Goal: Transaction & Acquisition: Obtain resource

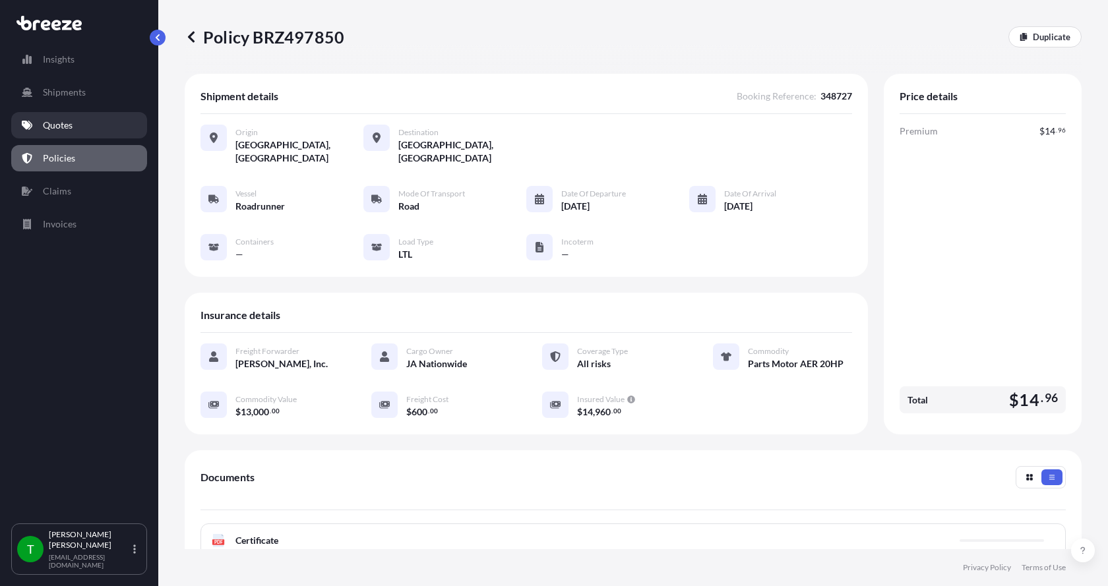
click at [53, 125] on p "Quotes" at bounding box center [58, 125] width 30 height 13
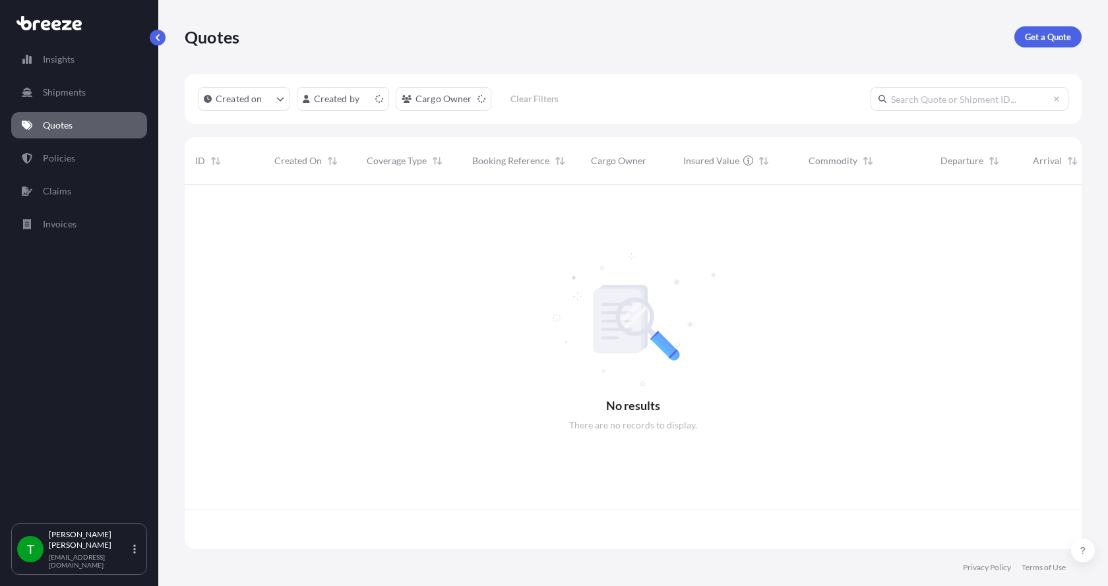
scroll to position [362, 887]
click at [1041, 36] on p "Get a Quote" at bounding box center [1048, 36] width 46 height 13
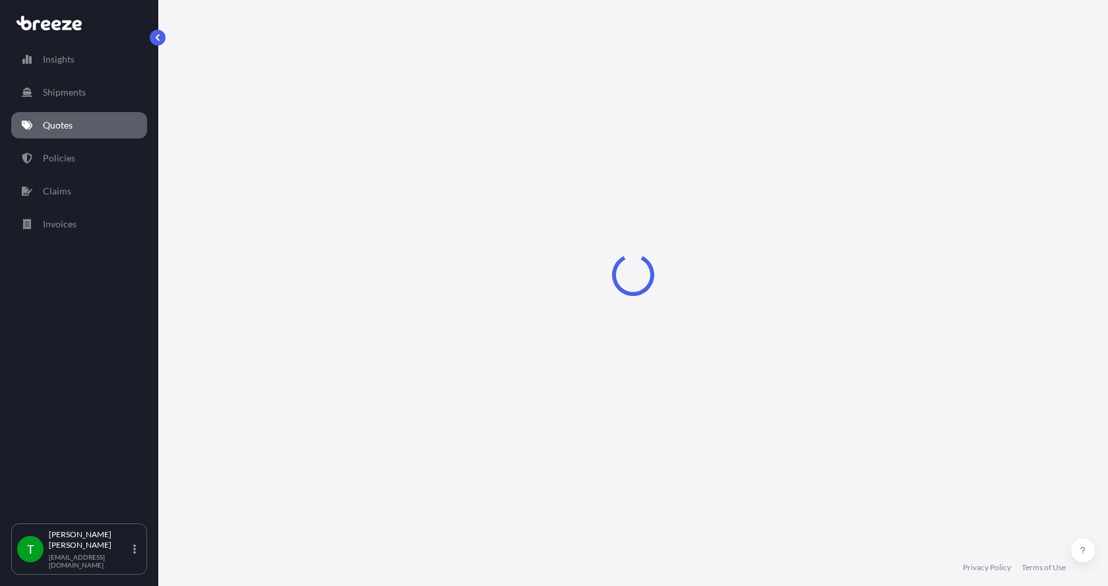
select select "Sea"
select select "1"
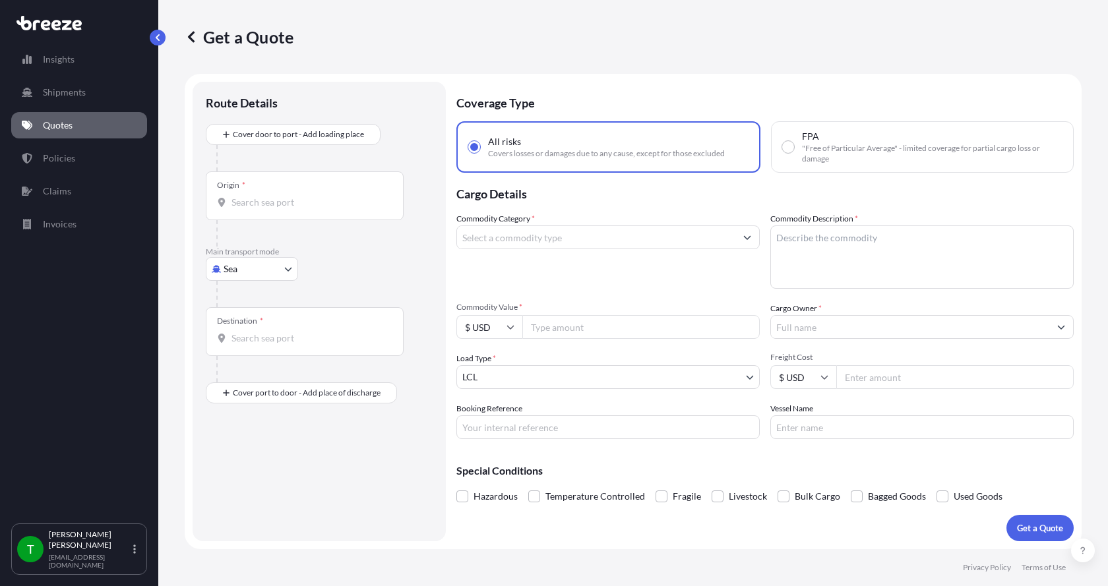
click at [237, 272] on body "Insights Shipments Quotes Policies Claims Invoices T [PERSON_NAME] [EMAIL_ADDRE…" at bounding box center [554, 293] width 1108 height 586
click at [252, 348] on div "Road" at bounding box center [252, 351] width 82 height 24
select select "Road"
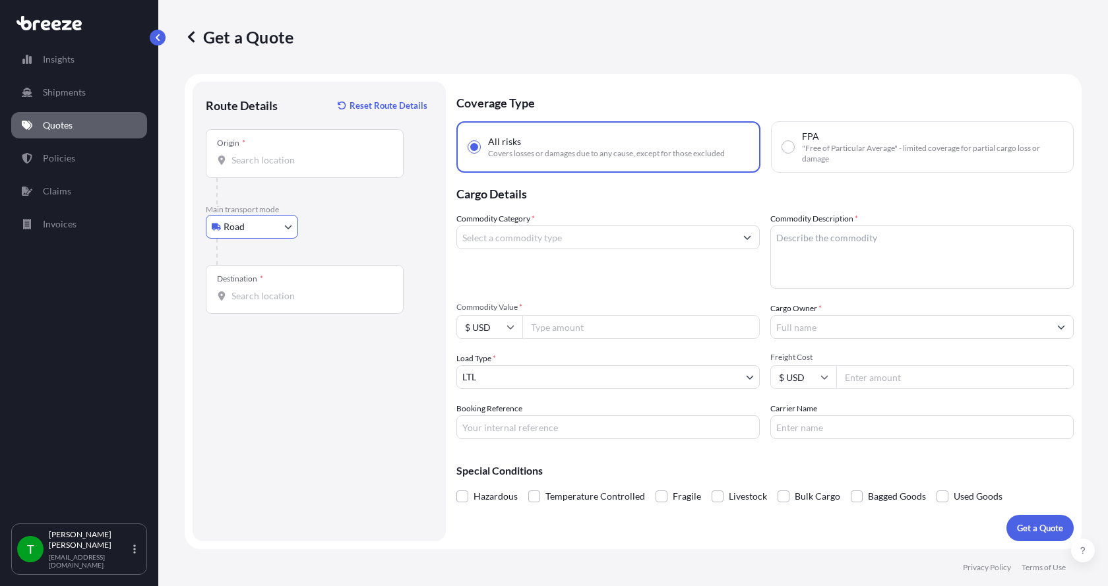
click at [256, 161] on input "Origin *" at bounding box center [309, 160] width 156 height 13
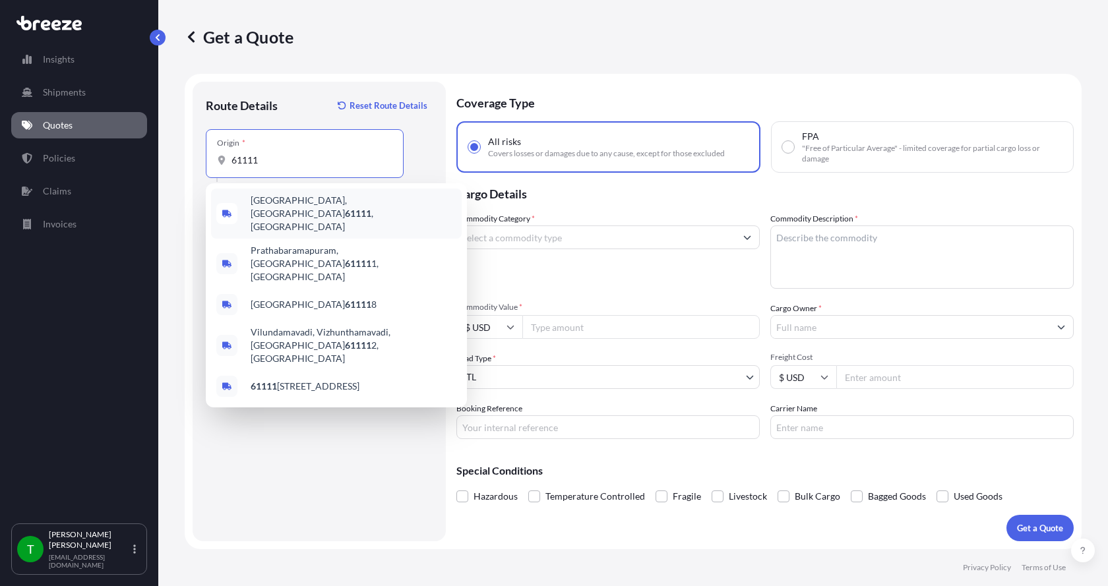
click at [275, 207] on span "[GEOGRAPHIC_DATA] , [GEOGRAPHIC_DATA]" at bounding box center [354, 214] width 206 height 40
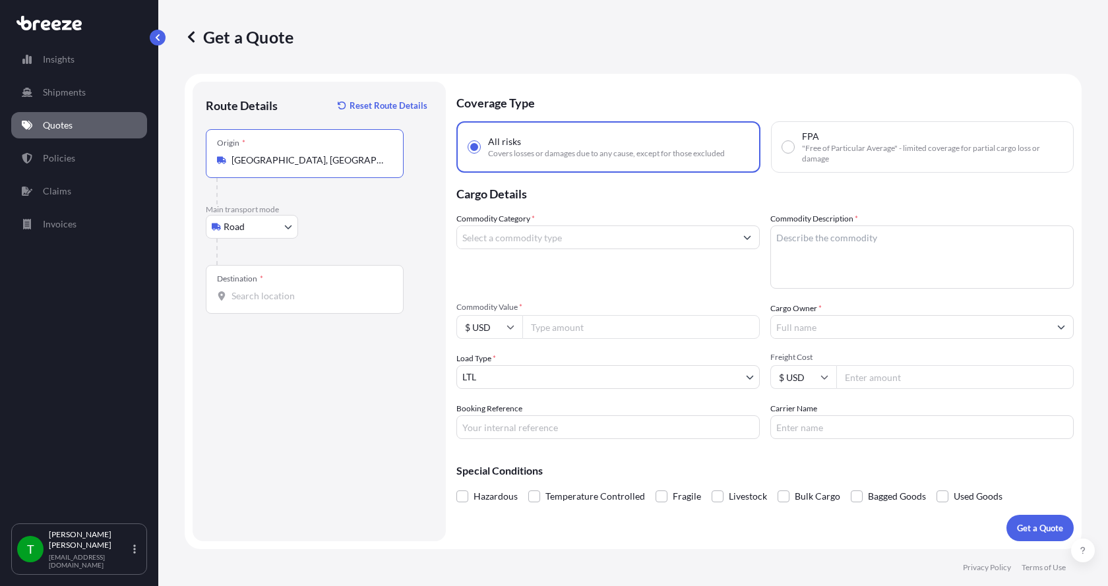
type input "[GEOGRAPHIC_DATA], [GEOGRAPHIC_DATA]"
click at [238, 295] on input "Destination *" at bounding box center [309, 295] width 156 height 13
click at [266, 300] on input "21835" at bounding box center [309, 295] width 156 height 13
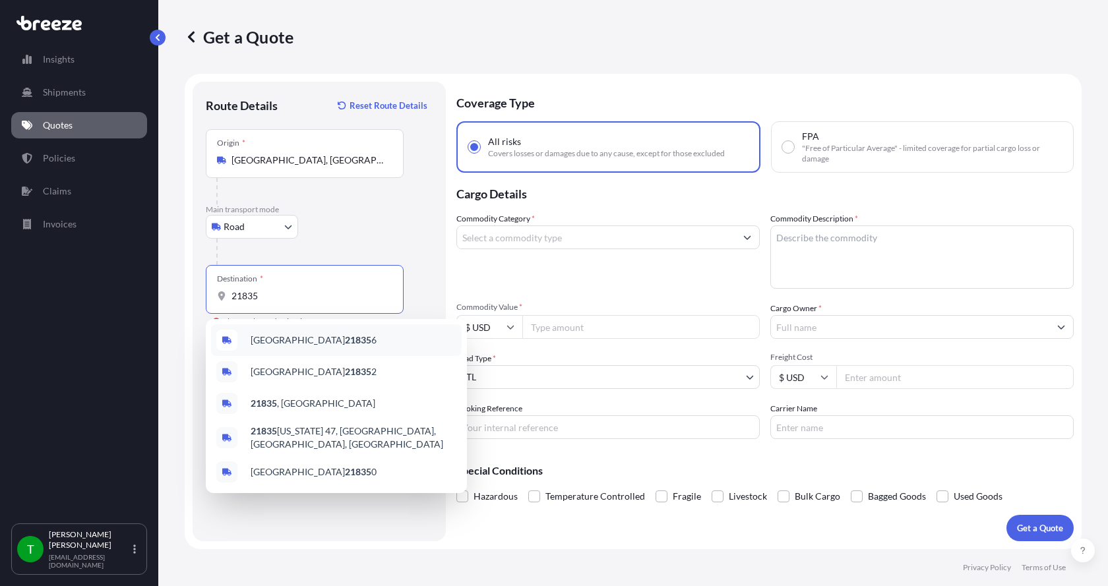
drag, startPoint x: 278, startPoint y: 299, endPoint x: 193, endPoint y: 295, distance: 85.2
click at [193, 295] on div "Route Details Reset Route Details Place of loading Road Road Rail Origin * [GEO…" at bounding box center [319, 312] width 253 height 460
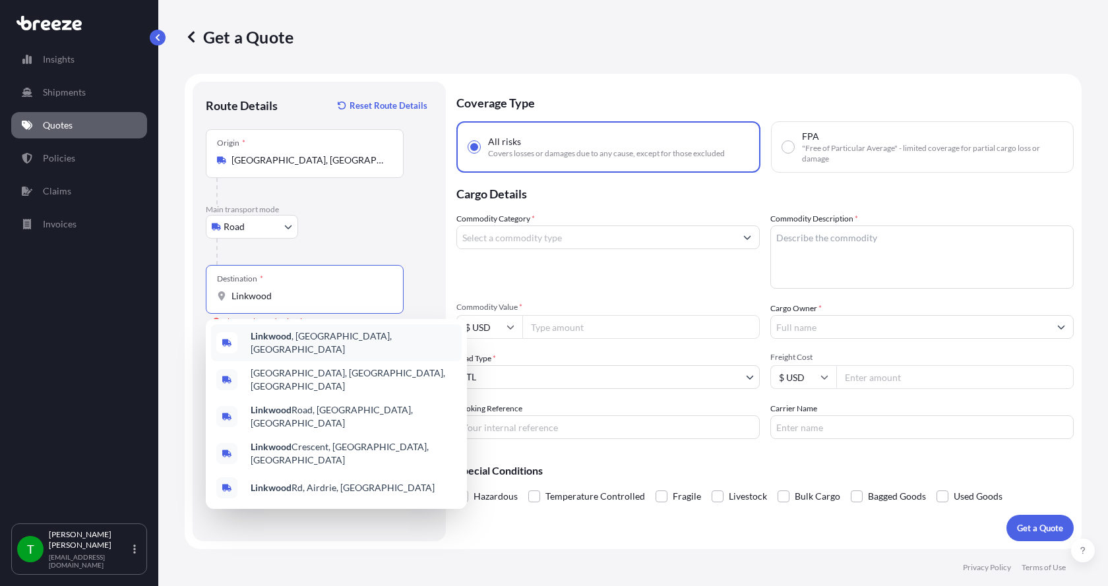
click at [260, 336] on b "Linkwood" at bounding box center [271, 335] width 41 height 11
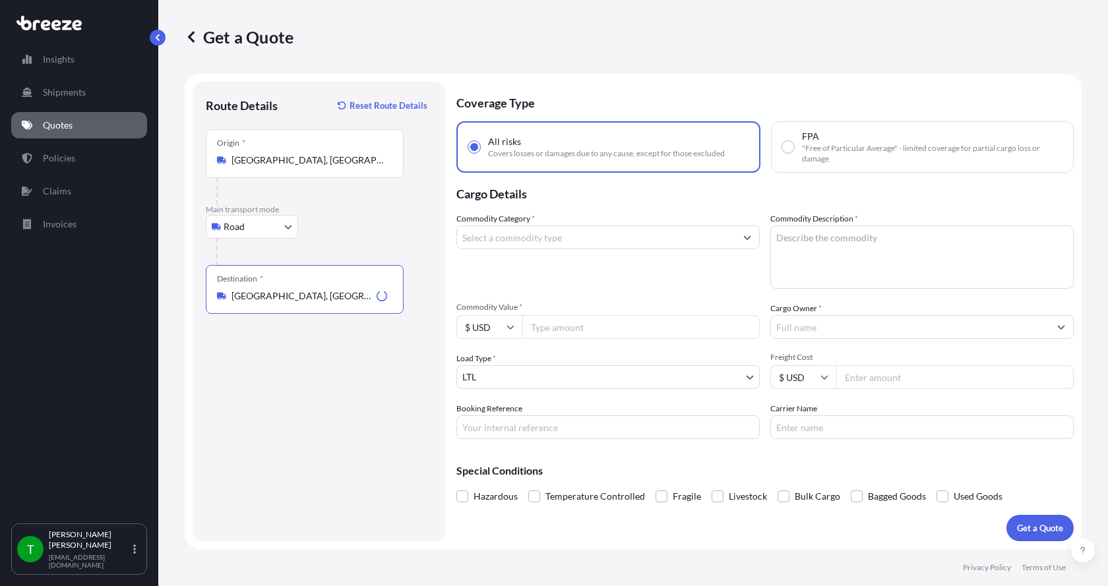
type input "[GEOGRAPHIC_DATA], [GEOGRAPHIC_DATA], [GEOGRAPHIC_DATA]"
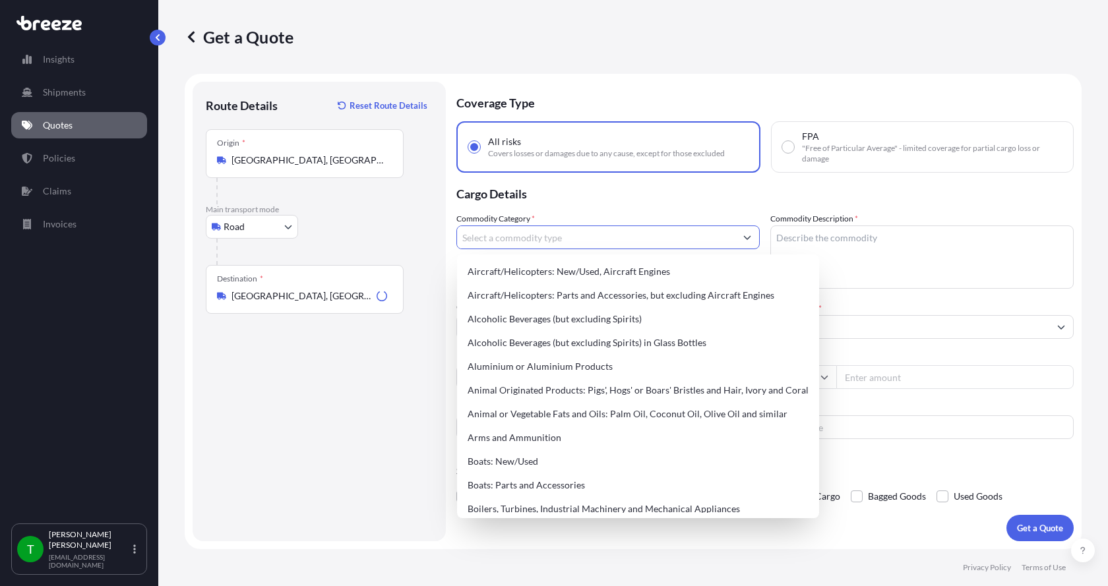
click at [517, 243] on input "Commodity Category *" at bounding box center [596, 237] width 278 height 24
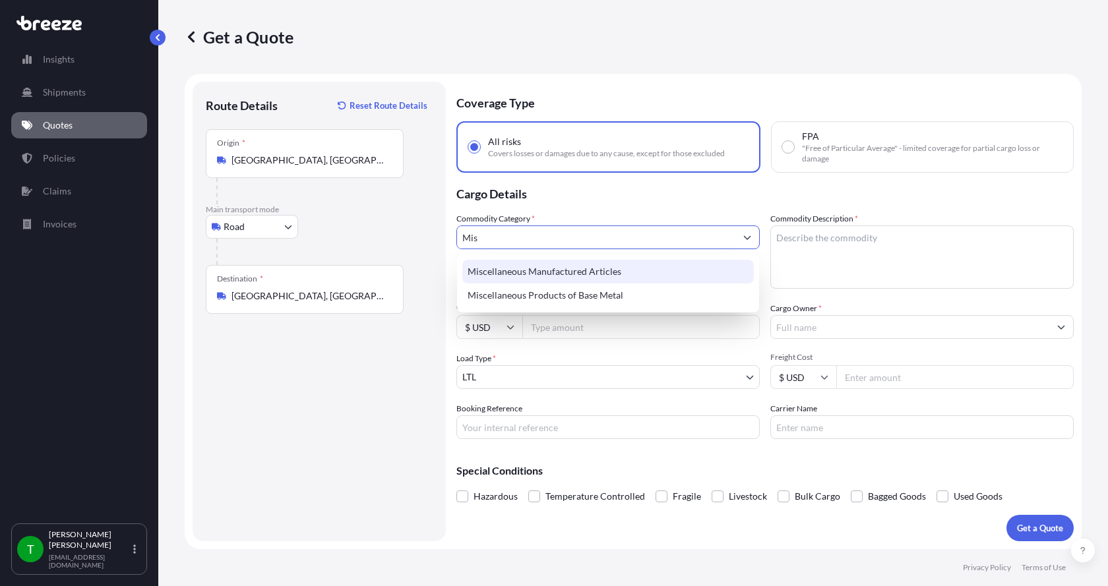
click at [516, 268] on div "Miscellaneous Manufactured Articles" at bounding box center [607, 272] width 291 height 24
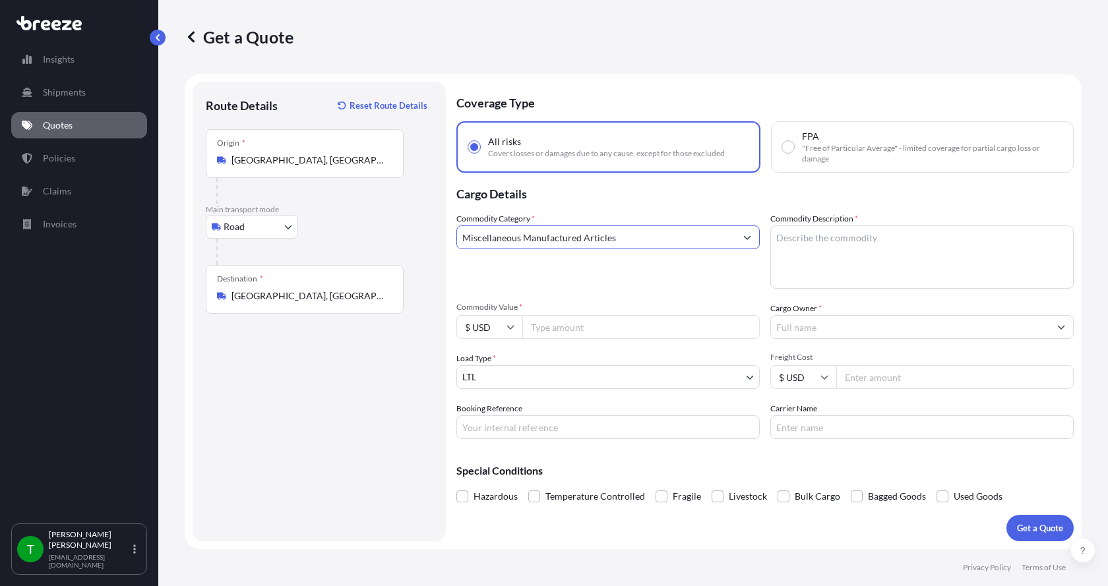
type input "Miscellaneous Manufactured Articles"
click at [804, 234] on textarea "Commodity Description *" at bounding box center [921, 256] width 303 height 63
type textarea "Parts Motor AER 5HP"
click at [603, 324] on input "Commodity Value *" at bounding box center [640, 327] width 237 height 24
type input "1000.00"
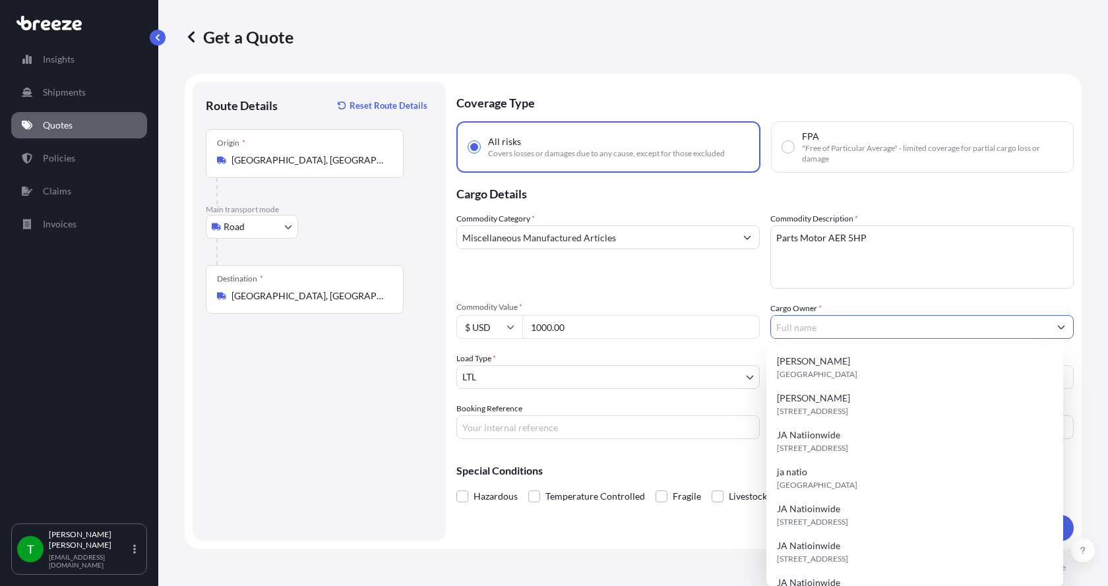
click at [829, 322] on input "Cargo Owner *" at bounding box center [910, 327] width 278 height 24
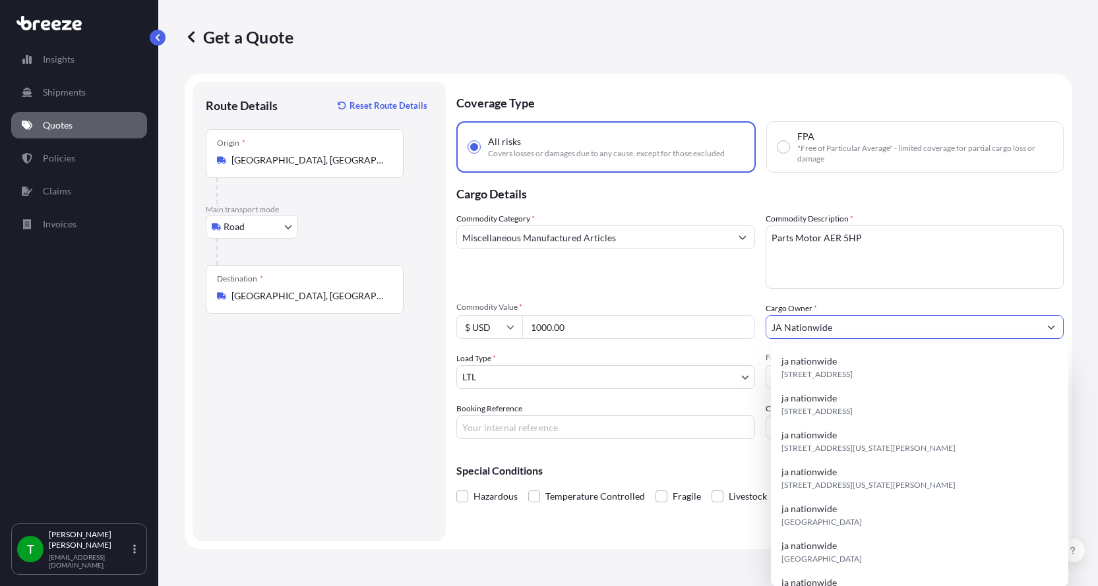
type input "JA Nationwide"
click at [560, 427] on input "Booking Reference" at bounding box center [605, 427] width 299 height 24
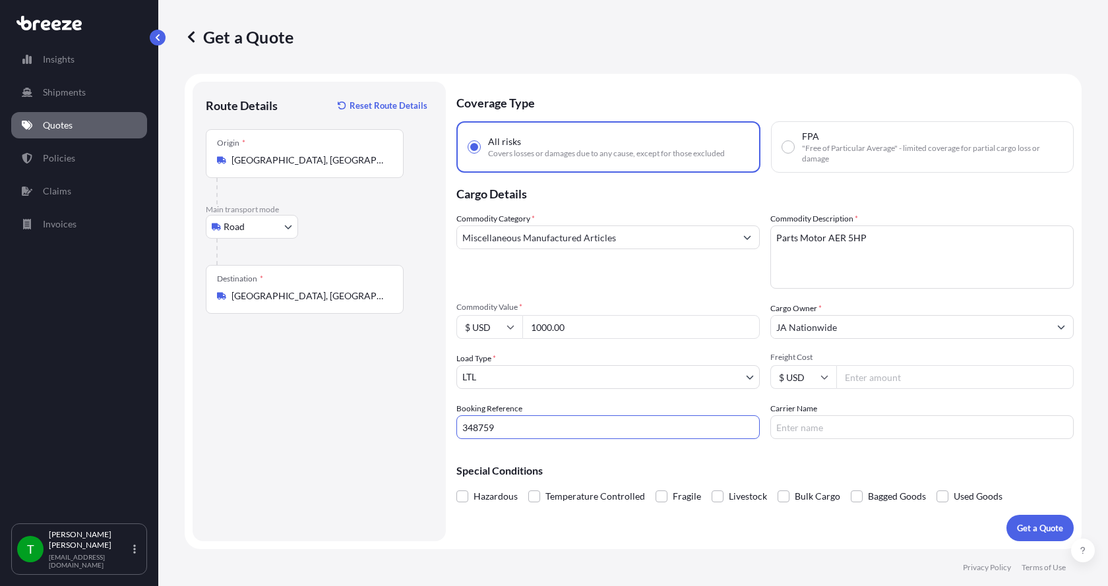
type input "348759"
click at [879, 378] on input "Freight Cost" at bounding box center [954, 377] width 237 height 24
type input "330.00"
click at [807, 433] on input "Carrier Name" at bounding box center [921, 427] width 303 height 24
type input "[PERSON_NAME] Express"
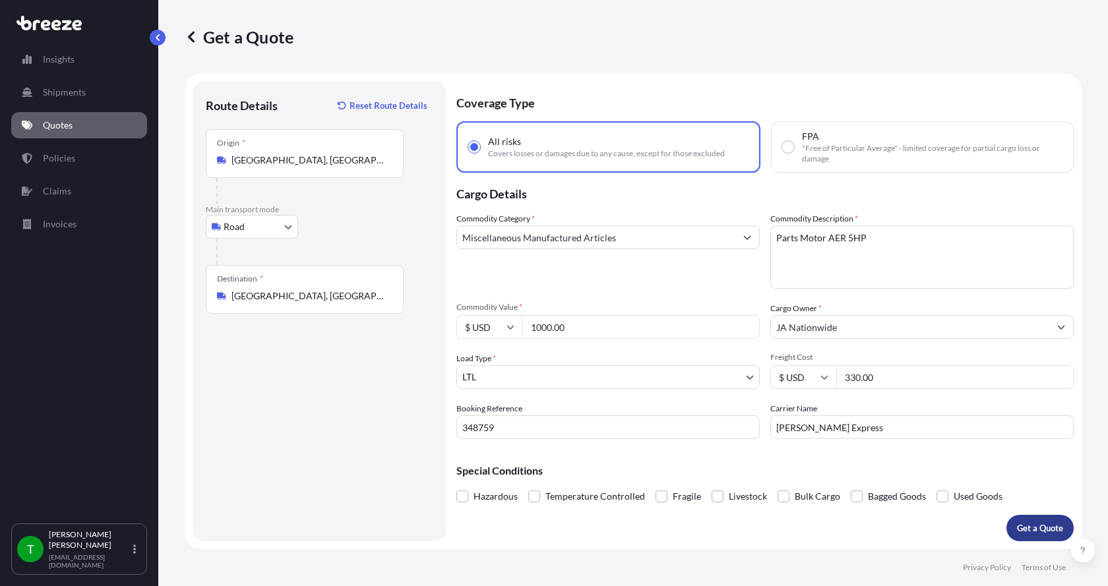
click at [1023, 518] on button "Get a Quote" at bounding box center [1039, 528] width 67 height 26
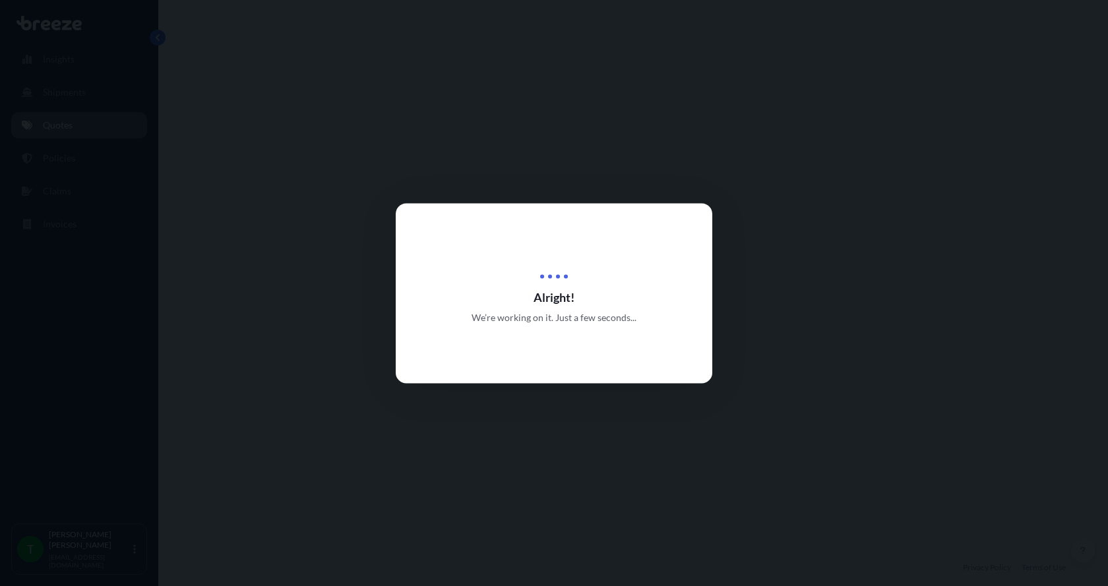
select select "Road"
select select "1"
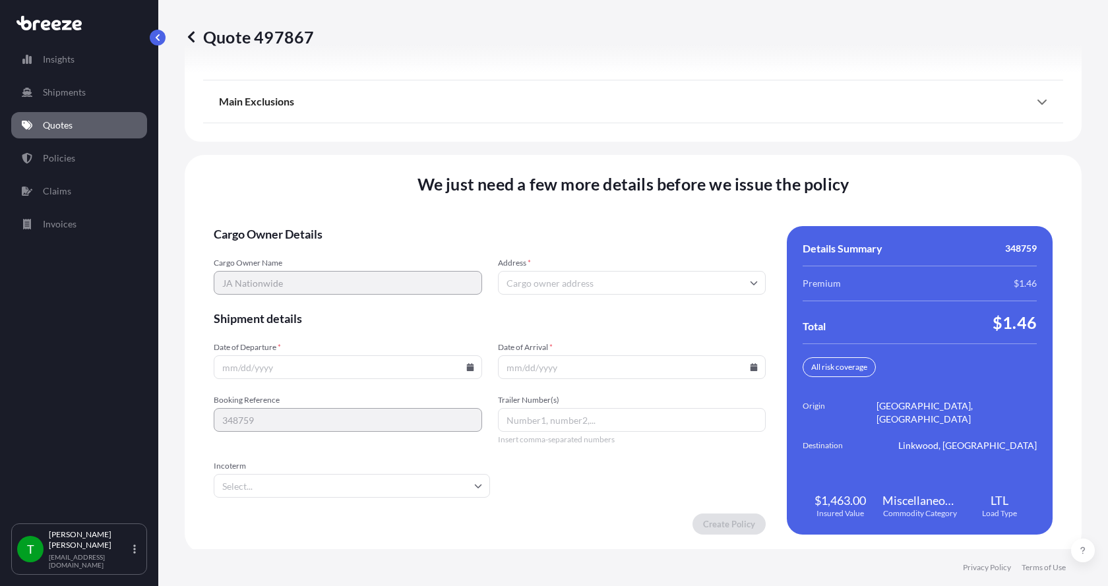
scroll to position [1735, 0]
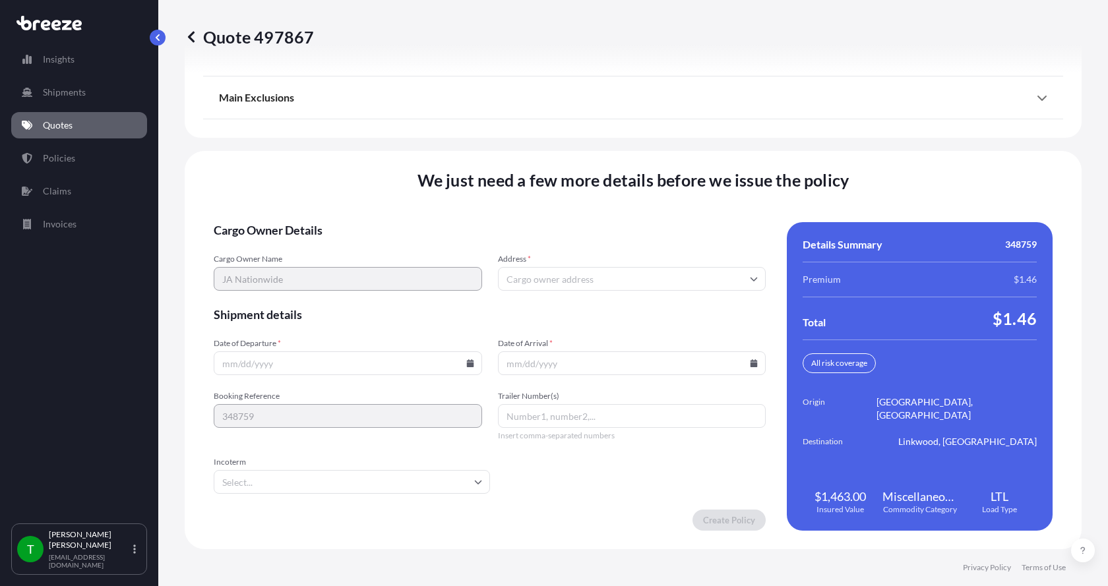
click at [584, 272] on input "Address *" at bounding box center [632, 279] width 268 height 24
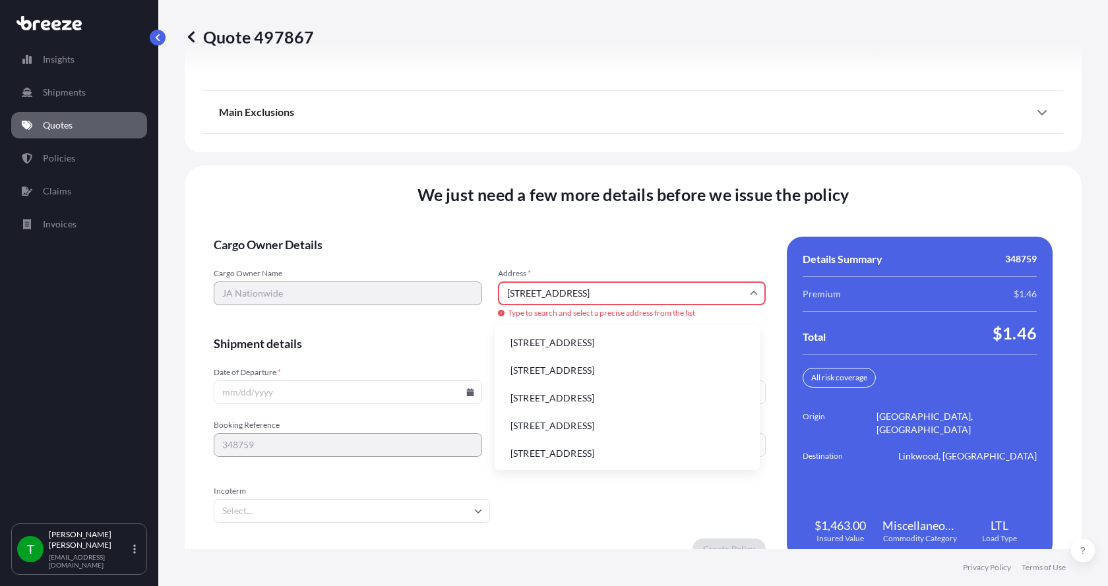
click at [568, 345] on li "[STREET_ADDRESS]" at bounding box center [627, 342] width 254 height 25
type input "[STREET_ADDRESS]"
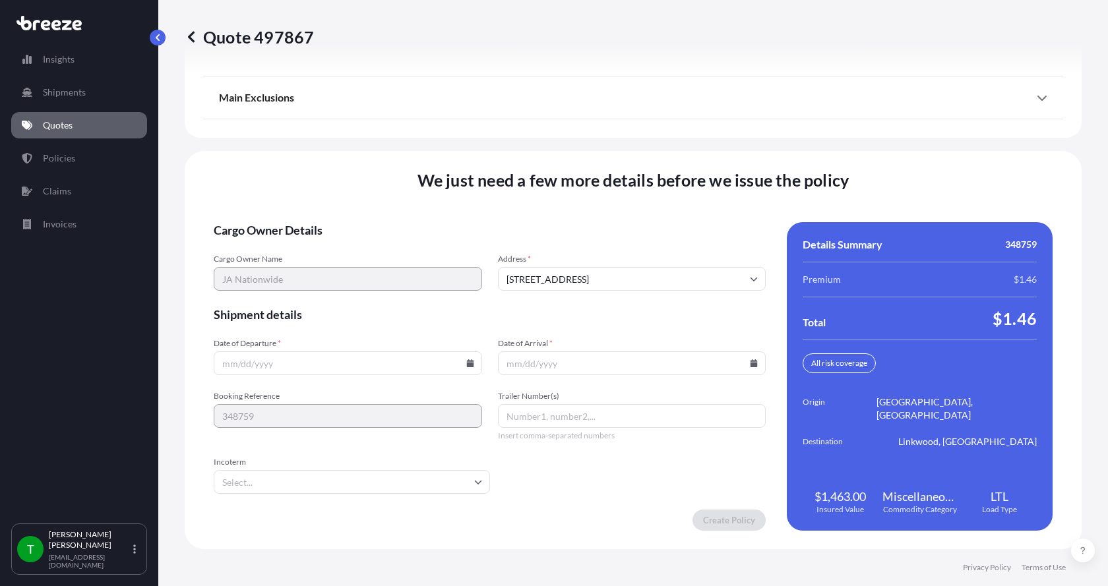
click at [467, 363] on icon at bounding box center [469, 363] width 7 height 8
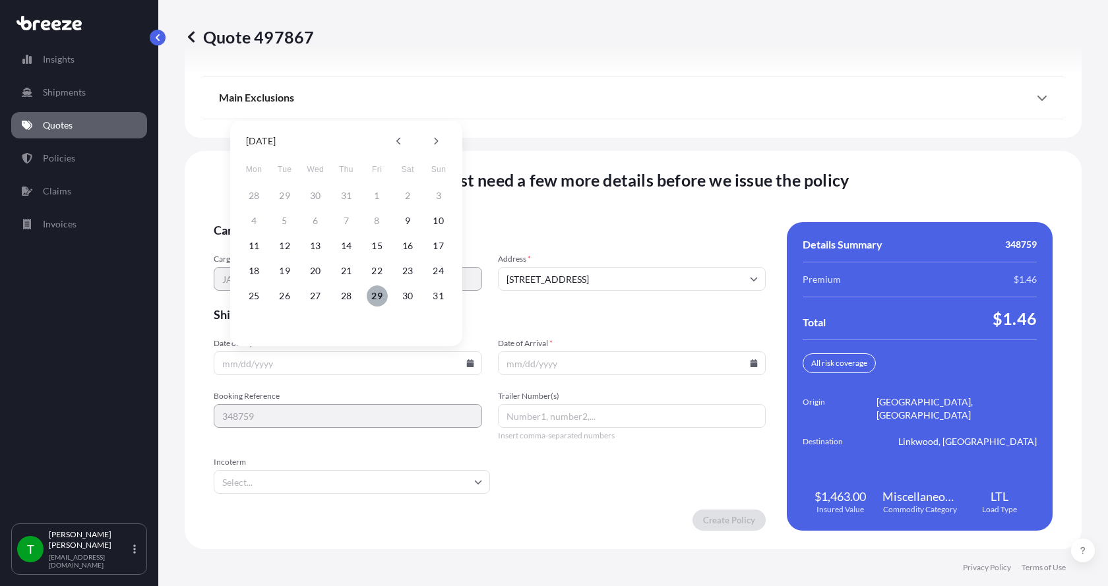
click at [378, 297] on button "29" at bounding box center [377, 295] width 21 height 21
type input "[DATE]"
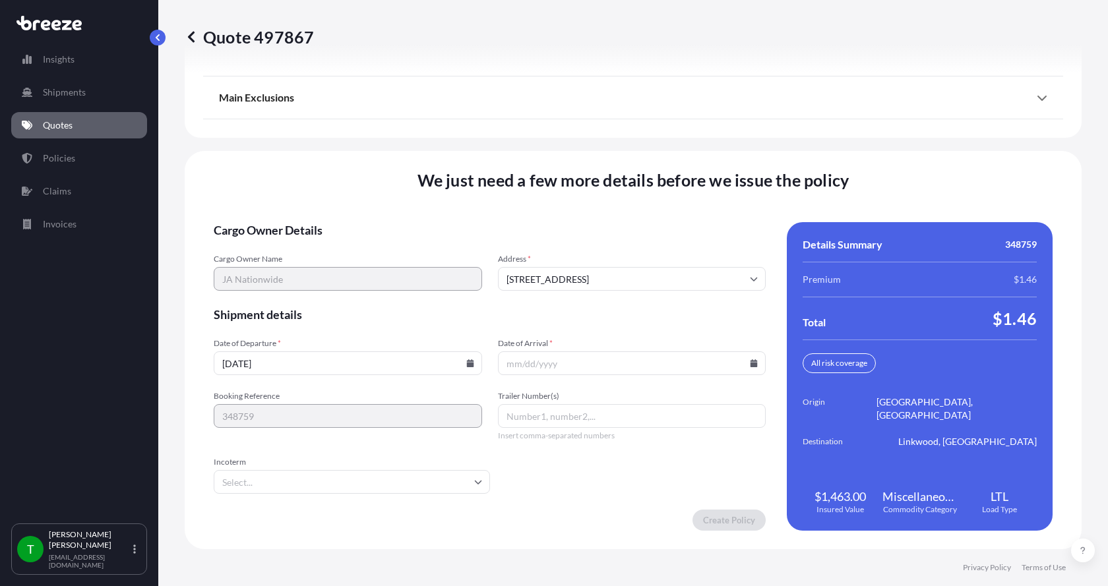
click at [377, 312] on button "29" at bounding box center [369, 318] width 16 height 12
click at [750, 363] on icon at bounding box center [753, 363] width 7 height 8
click at [715, 140] on icon at bounding box center [716, 141] width 5 height 8
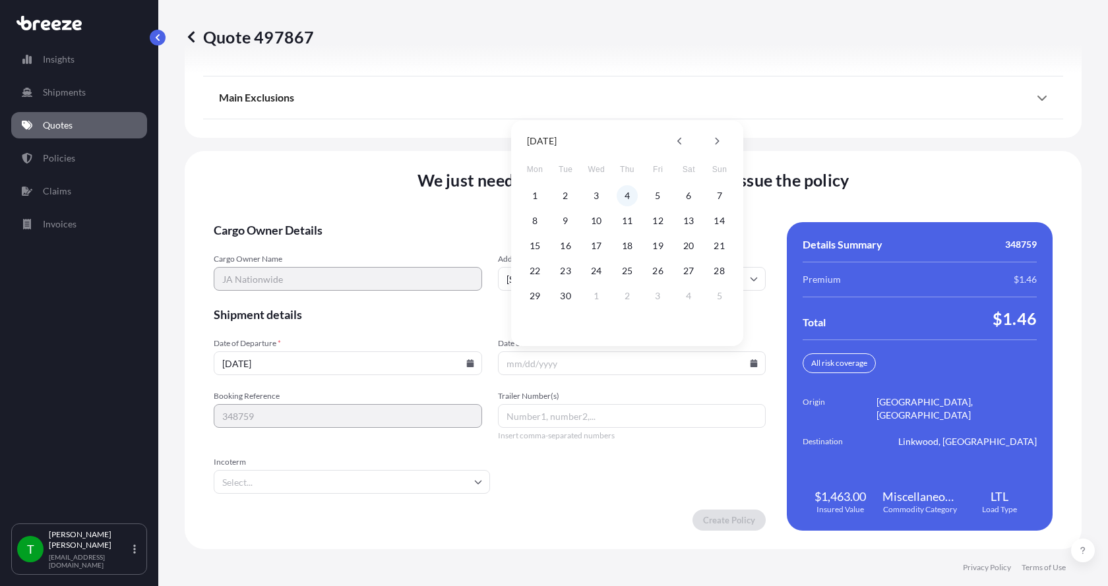
click at [630, 201] on button "4" at bounding box center [626, 195] width 21 height 21
type input "[DATE]"
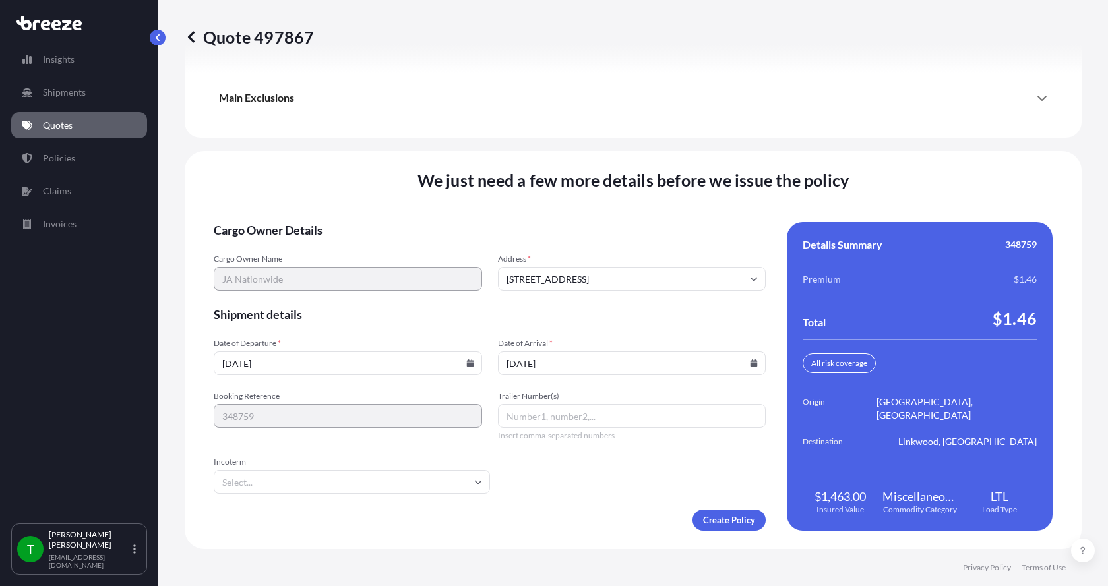
click at [630, 256] on button "4" at bounding box center [627, 262] width 16 height 12
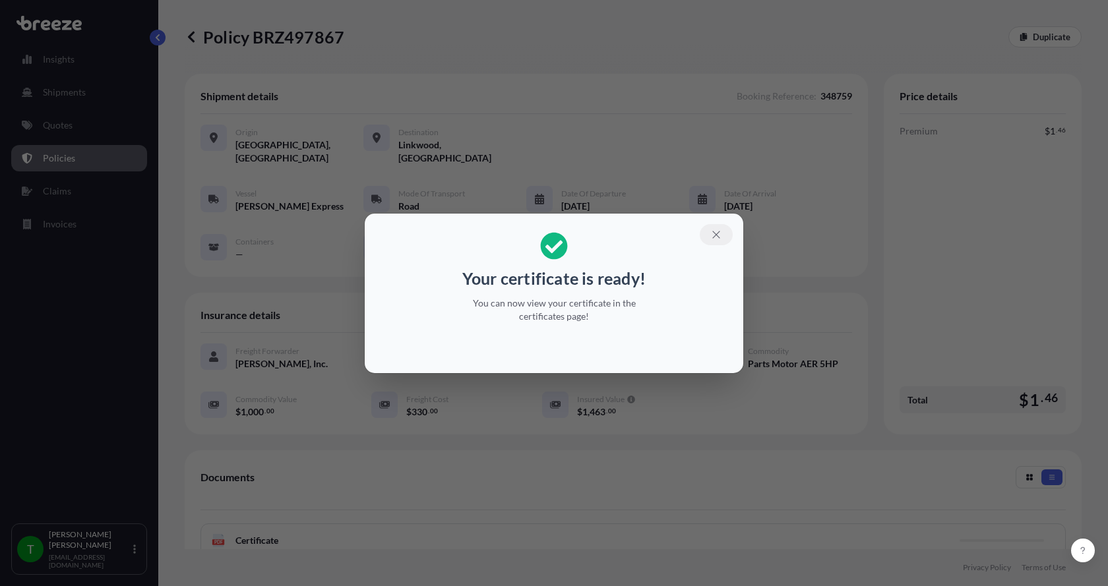
click at [721, 234] on icon "button" at bounding box center [716, 235] width 12 height 12
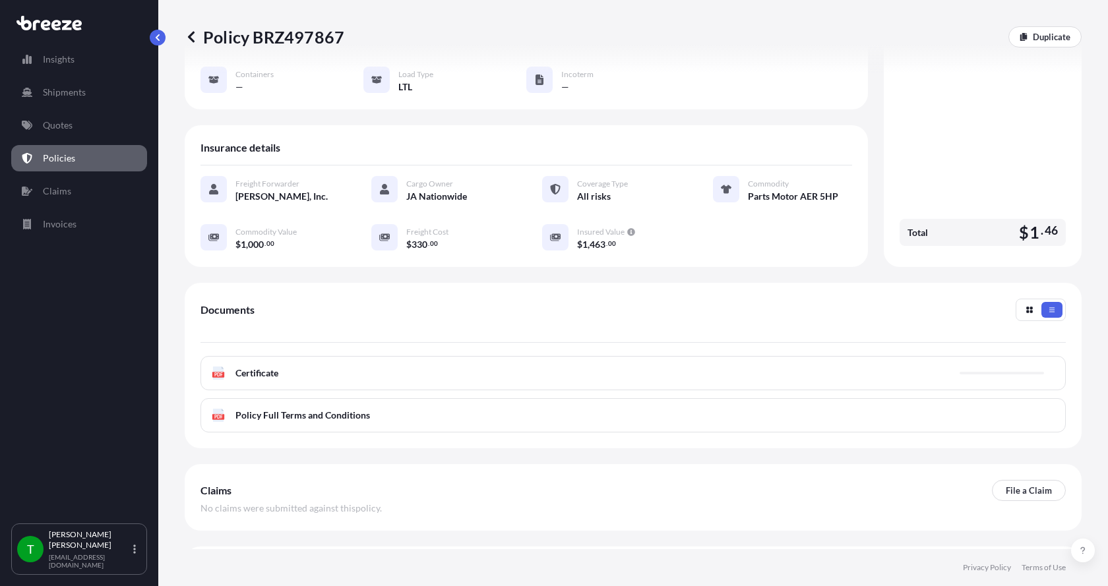
scroll to position [194, 0]
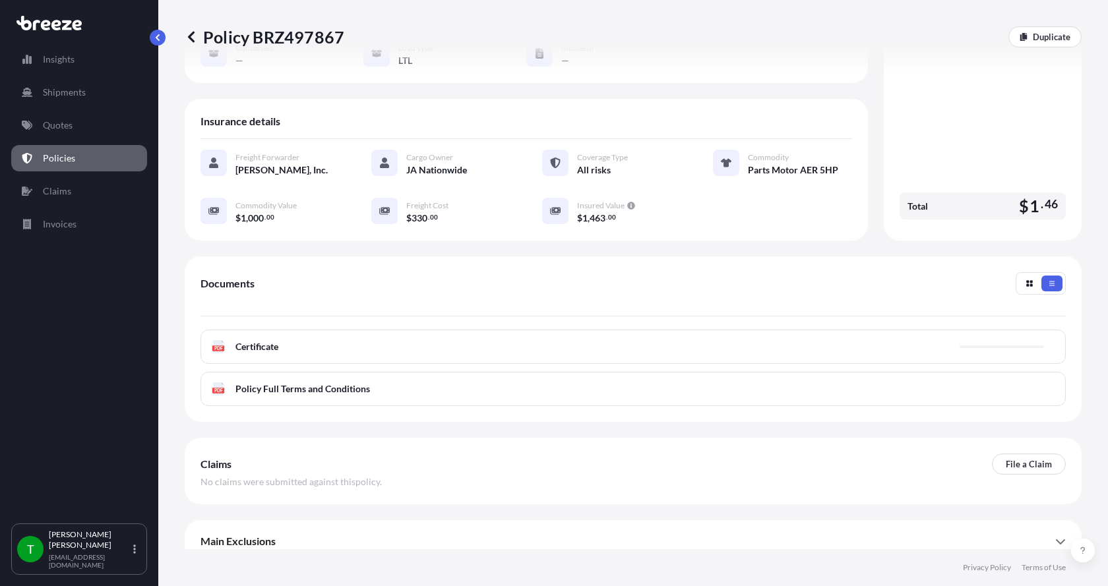
click at [222, 346] on text "PDF" at bounding box center [218, 348] width 9 height 5
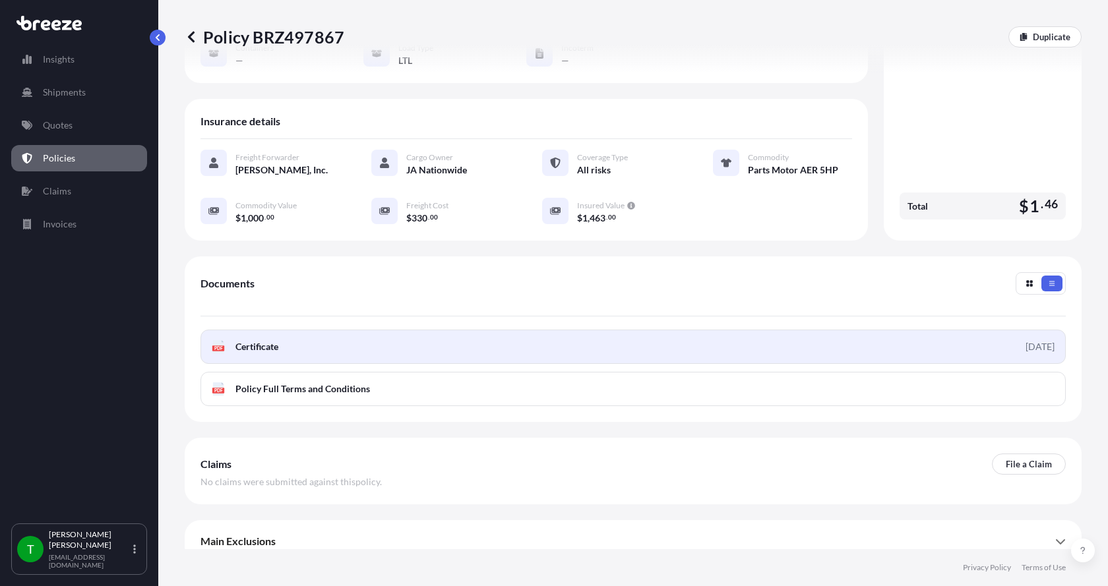
click at [218, 346] on text "PDF" at bounding box center [218, 348] width 9 height 5
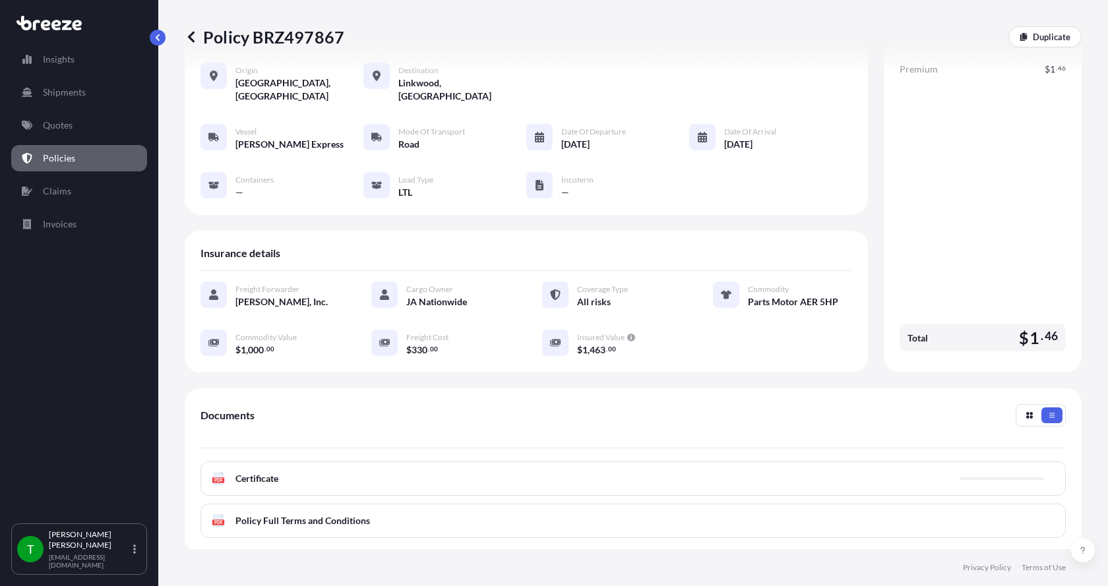
scroll to position [0, 0]
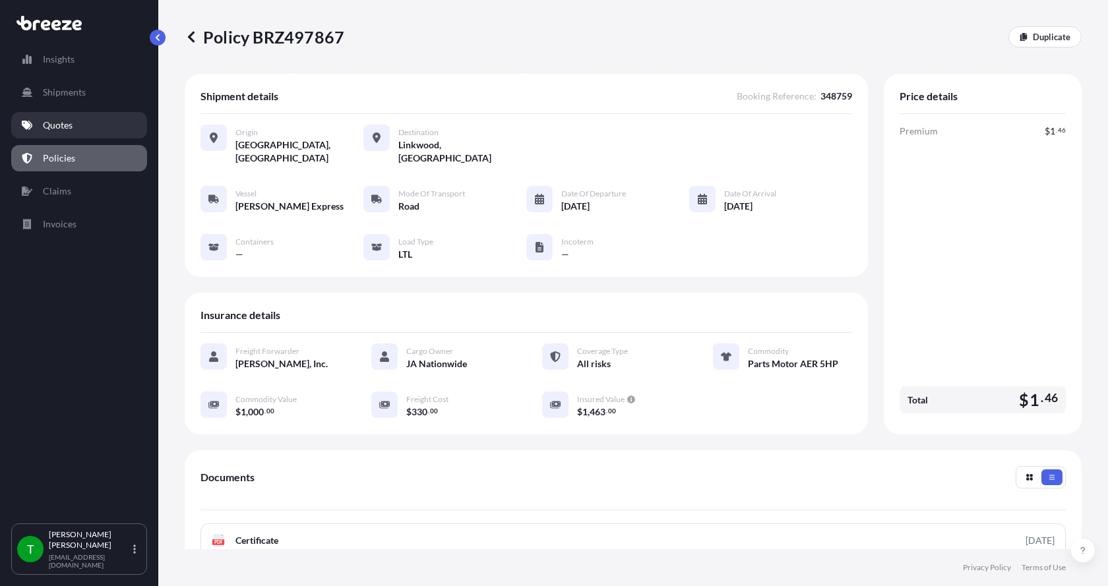
click at [62, 129] on p "Quotes" at bounding box center [58, 125] width 30 height 13
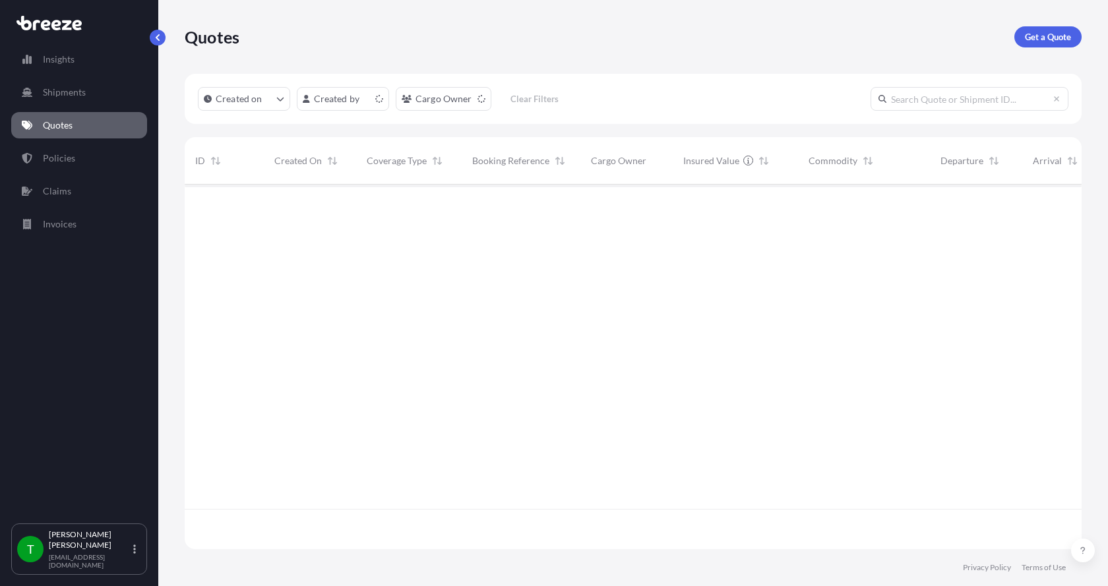
scroll to position [362, 887]
click at [1028, 32] on p "Get a Quote" at bounding box center [1048, 36] width 46 height 13
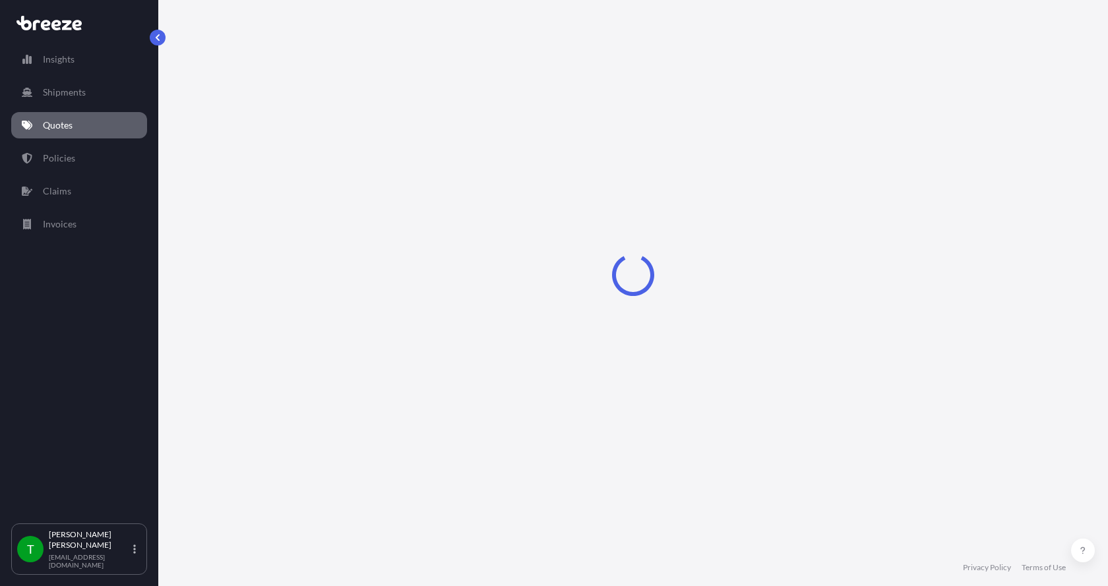
select select "Sea"
select select "1"
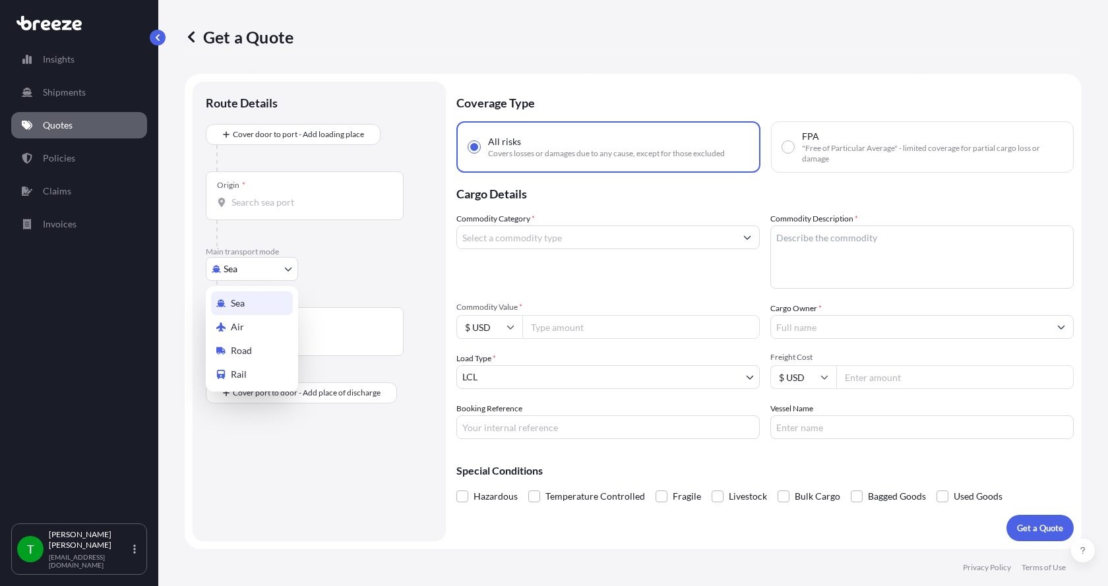
click at [229, 272] on body "Insights Shipments Quotes Policies Claims Invoices T [PERSON_NAME] [EMAIL_ADDRE…" at bounding box center [554, 293] width 1108 height 586
click at [243, 345] on span "Road" at bounding box center [241, 350] width 21 height 13
select select "Road"
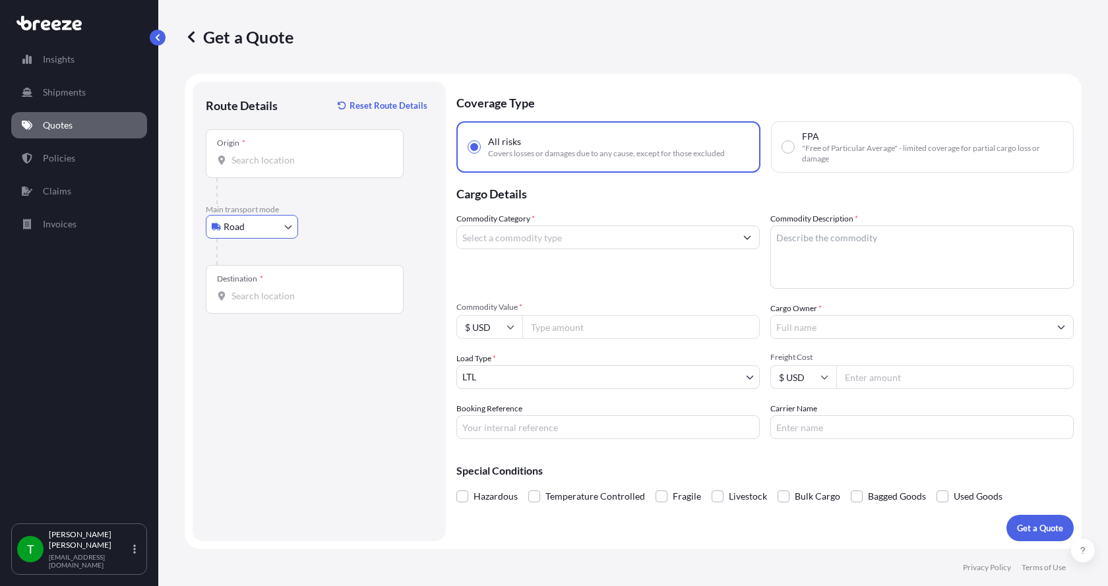
click at [240, 166] on div "Origin *" at bounding box center [305, 153] width 198 height 49
click at [240, 166] on input "Origin *" at bounding box center [309, 160] width 156 height 13
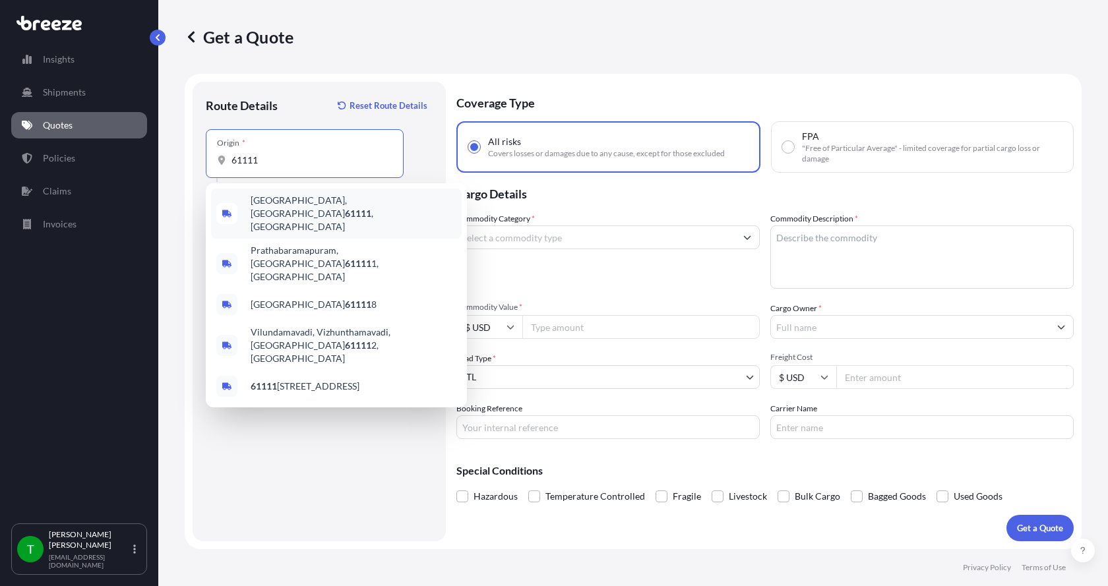
click at [280, 208] on span "[GEOGRAPHIC_DATA] , [GEOGRAPHIC_DATA]" at bounding box center [354, 214] width 206 height 40
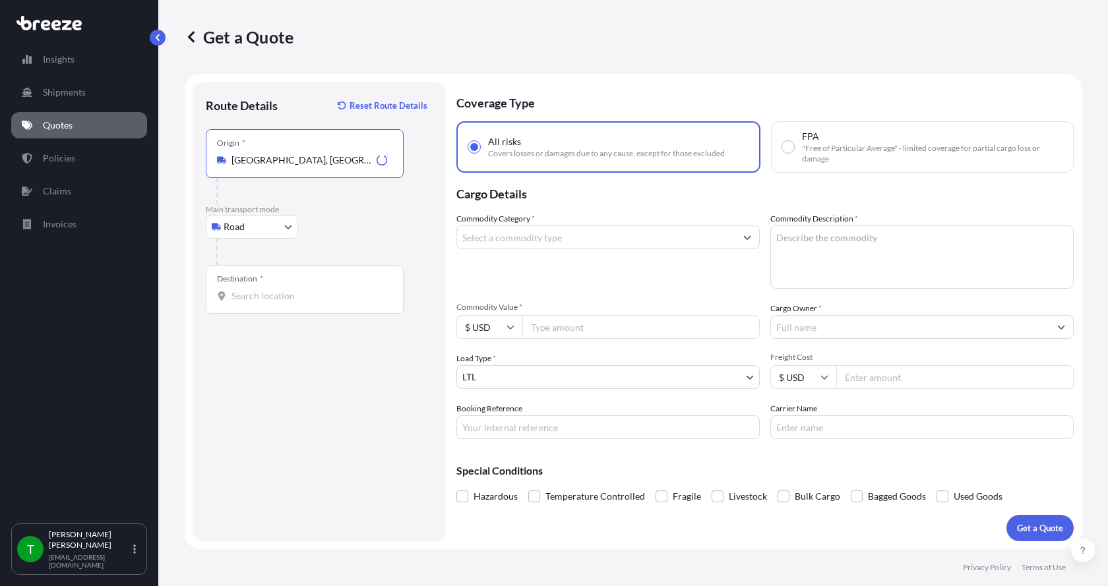
type input "[GEOGRAPHIC_DATA], [GEOGRAPHIC_DATA]"
click at [251, 294] on input "Destination *" at bounding box center [309, 295] width 156 height 13
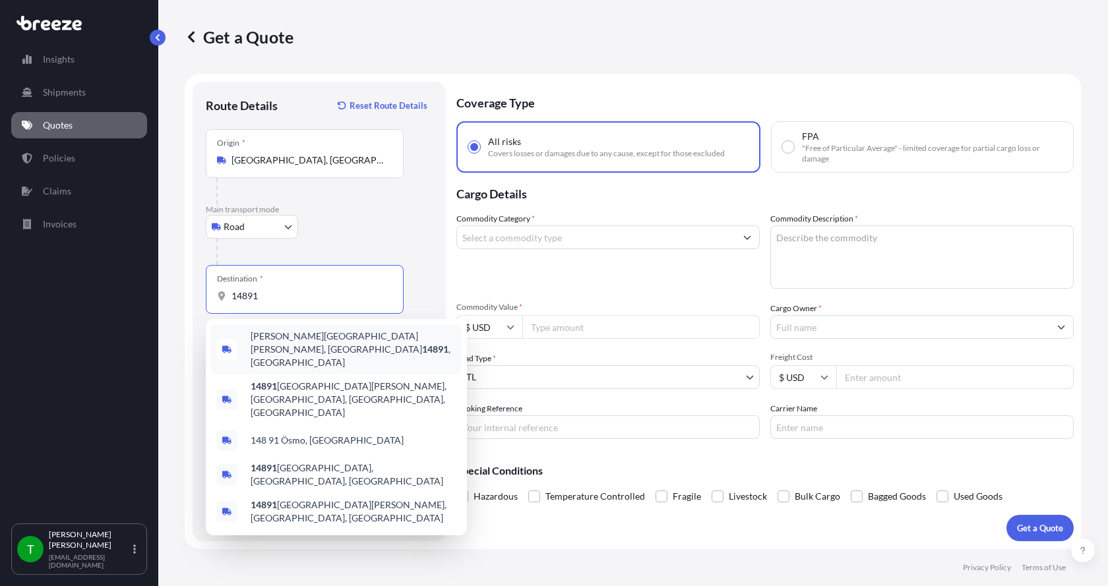
click at [272, 342] on span "[PERSON_NAME][GEOGRAPHIC_DATA][PERSON_NAME] , [GEOGRAPHIC_DATA]" at bounding box center [354, 350] width 206 height 40
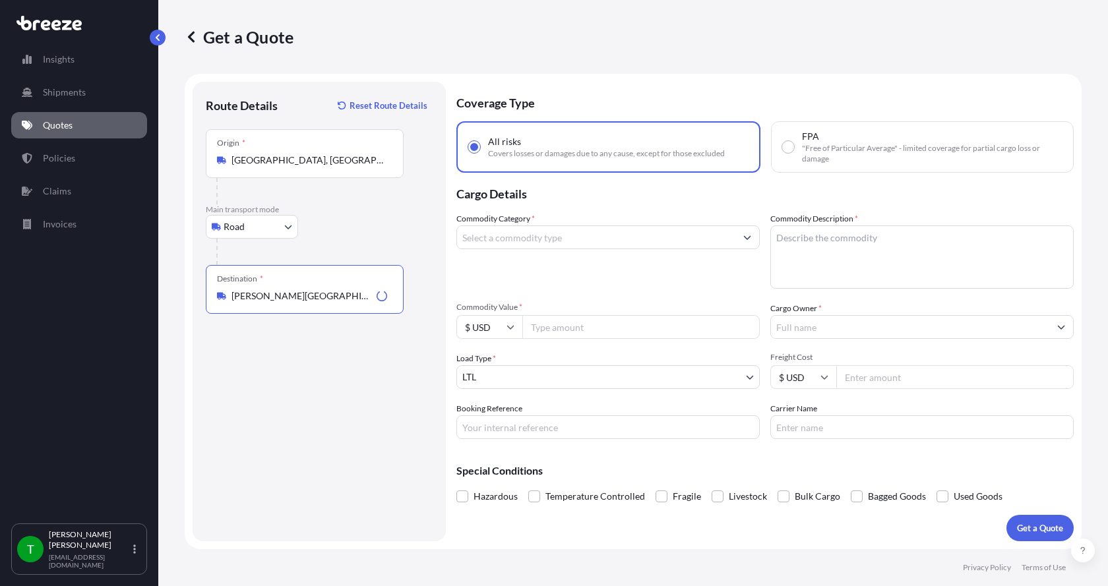
type input "[PERSON_NAME][GEOGRAPHIC_DATA][PERSON_NAME], [GEOGRAPHIC_DATA]"
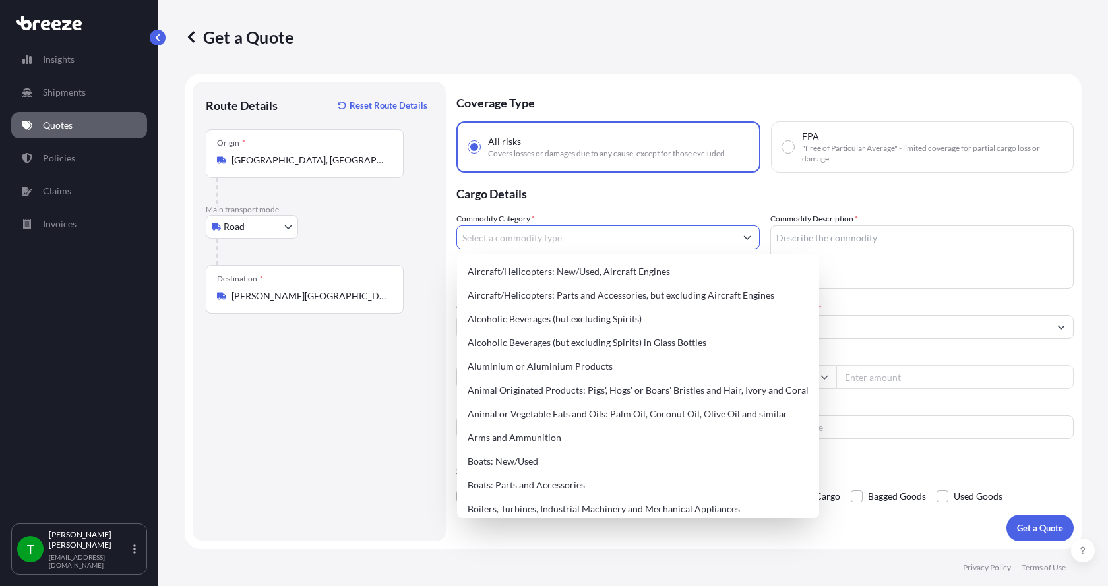
click at [497, 239] on input "Commodity Category *" at bounding box center [596, 237] width 278 height 24
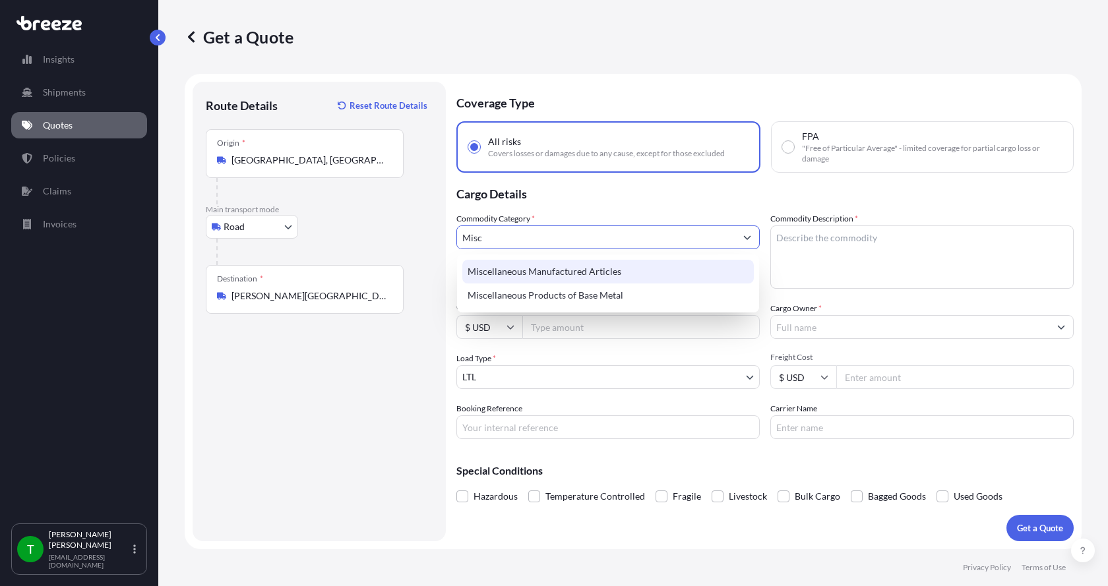
click at [500, 272] on div "Miscellaneous Manufactured Articles" at bounding box center [607, 272] width 291 height 24
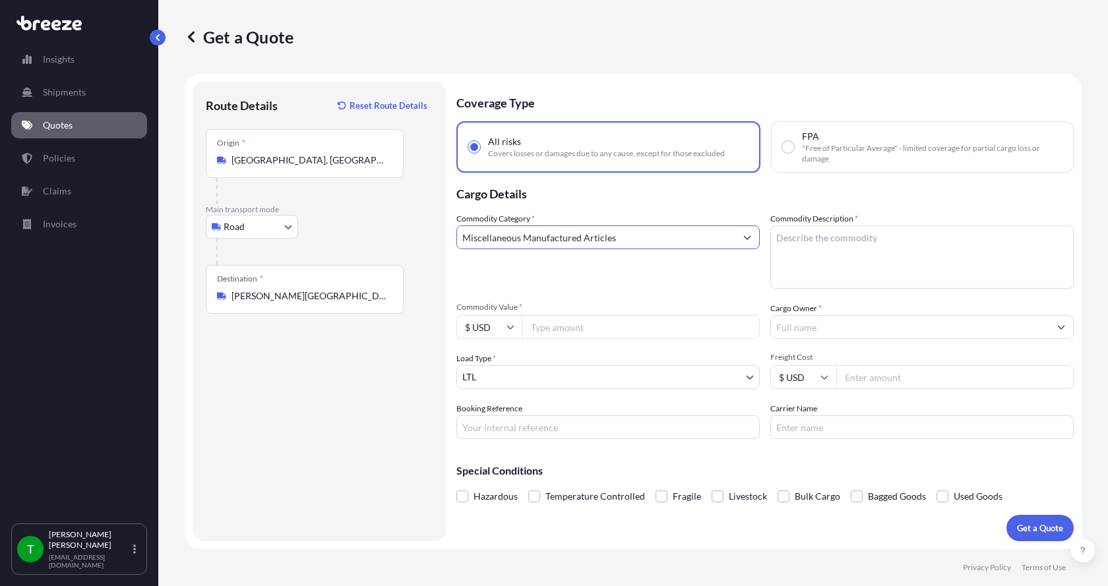
type input "Miscellaneous Manufactured Articles"
click at [801, 235] on textarea "Commodity Description *" at bounding box center [921, 256] width 303 height 63
type textarea "M"
type textarea "Motor AER 3HP"
click at [589, 332] on input "Commodity Value *" at bounding box center [640, 327] width 237 height 24
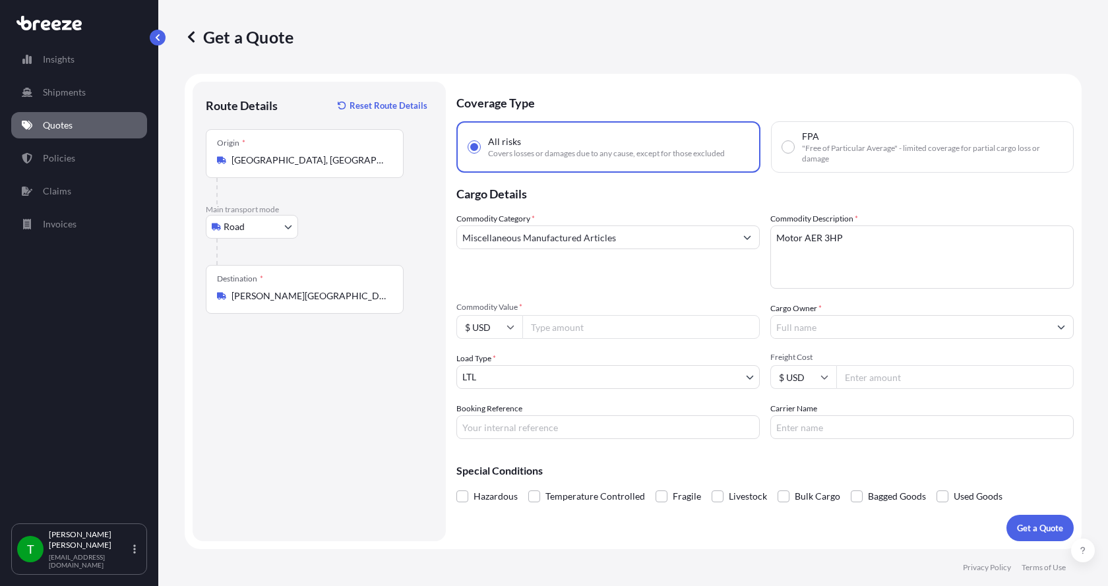
click at [548, 331] on input "Commodity Value *" at bounding box center [640, 327] width 237 height 24
type input "5500.00"
click at [800, 320] on input "Cargo Owner *" at bounding box center [910, 327] width 278 height 24
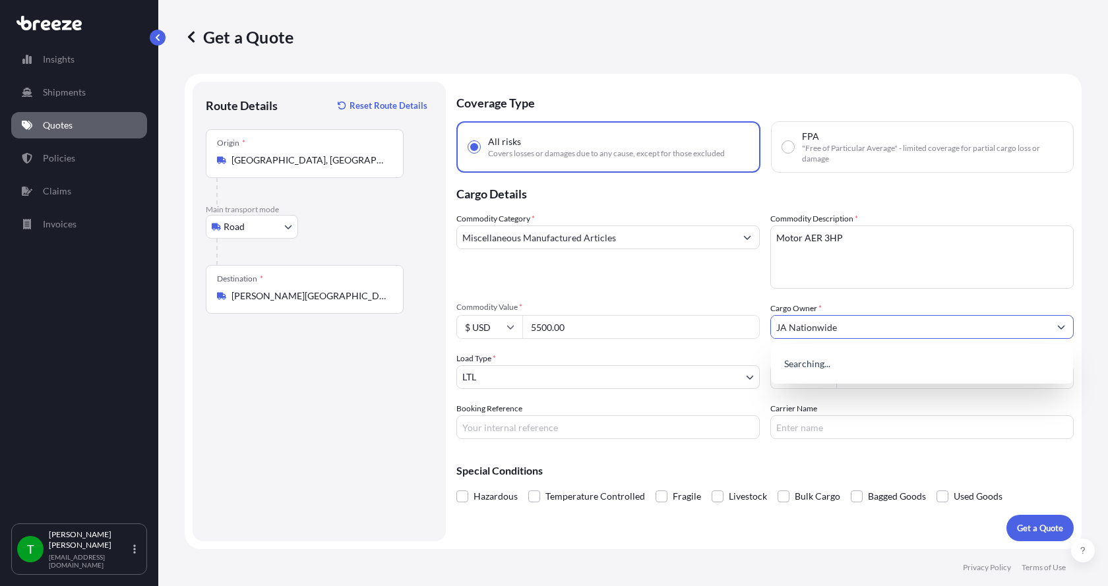
type input "JA Nationwide"
click at [540, 426] on input "Booking Reference" at bounding box center [607, 427] width 303 height 24
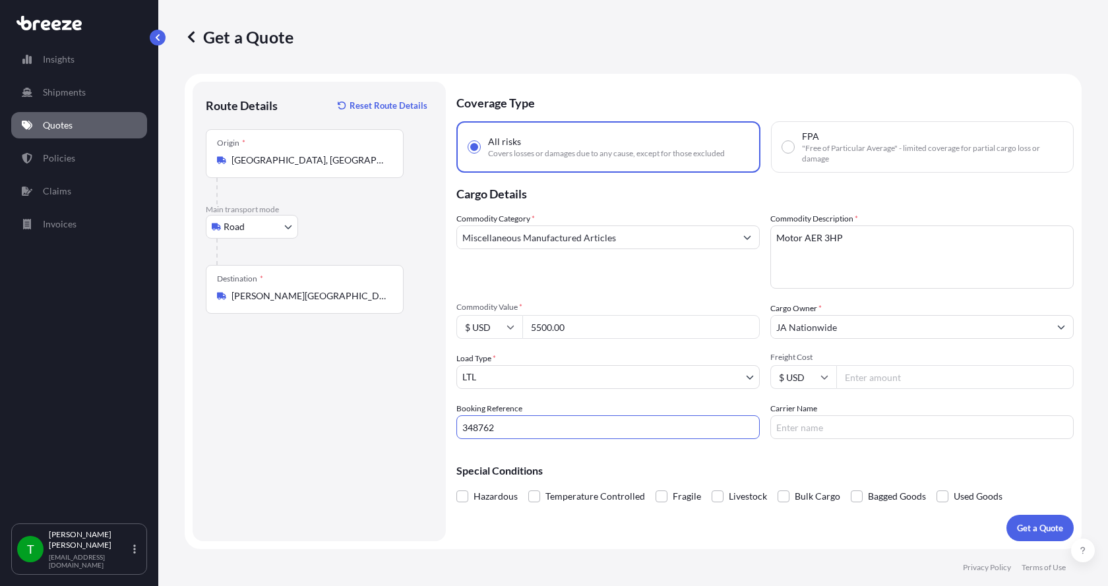
type input "348762"
click at [880, 381] on input "Freight Cost" at bounding box center [954, 377] width 237 height 24
type input "355.00"
click at [850, 425] on input "Carrier Name" at bounding box center [921, 427] width 303 height 24
type input "[PERSON_NAME]"
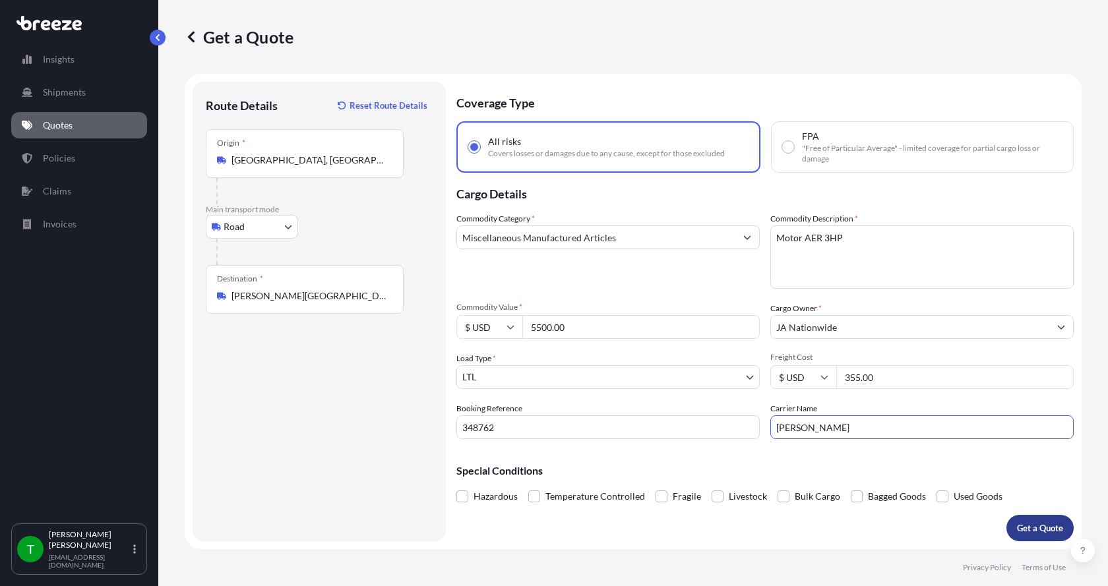
click at [1028, 522] on p "Get a Quote" at bounding box center [1040, 528] width 46 height 13
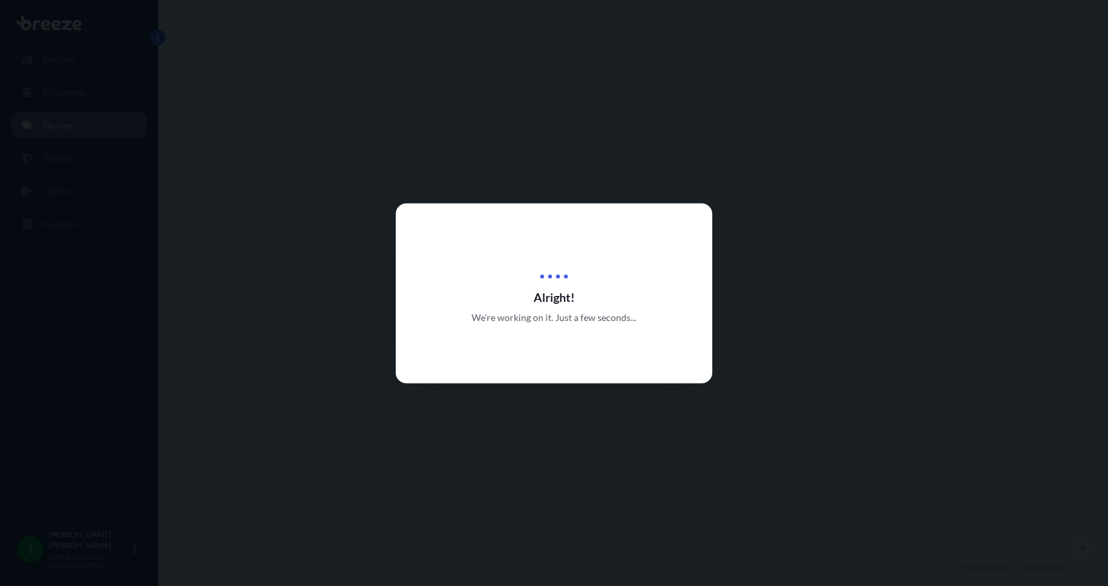
select select "Road"
select select "1"
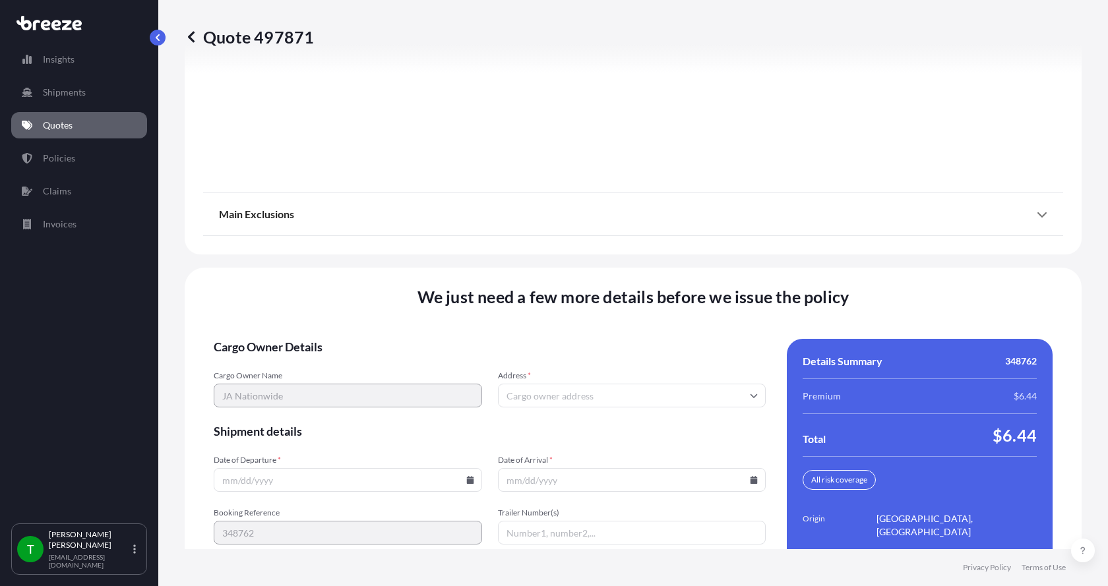
scroll to position [1735, 0]
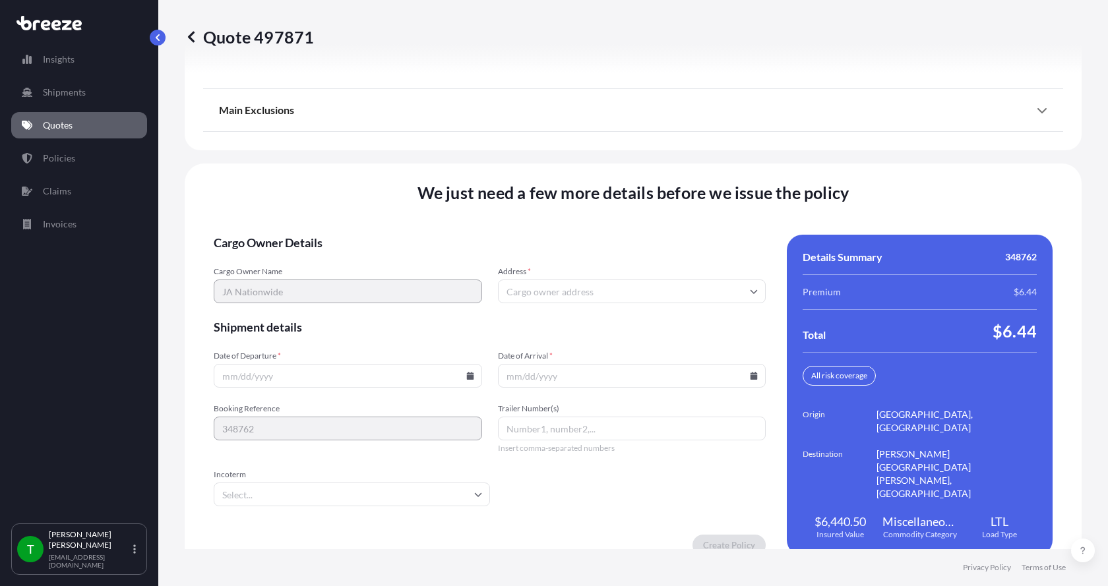
click at [529, 280] on input "Address *" at bounding box center [632, 292] width 268 height 24
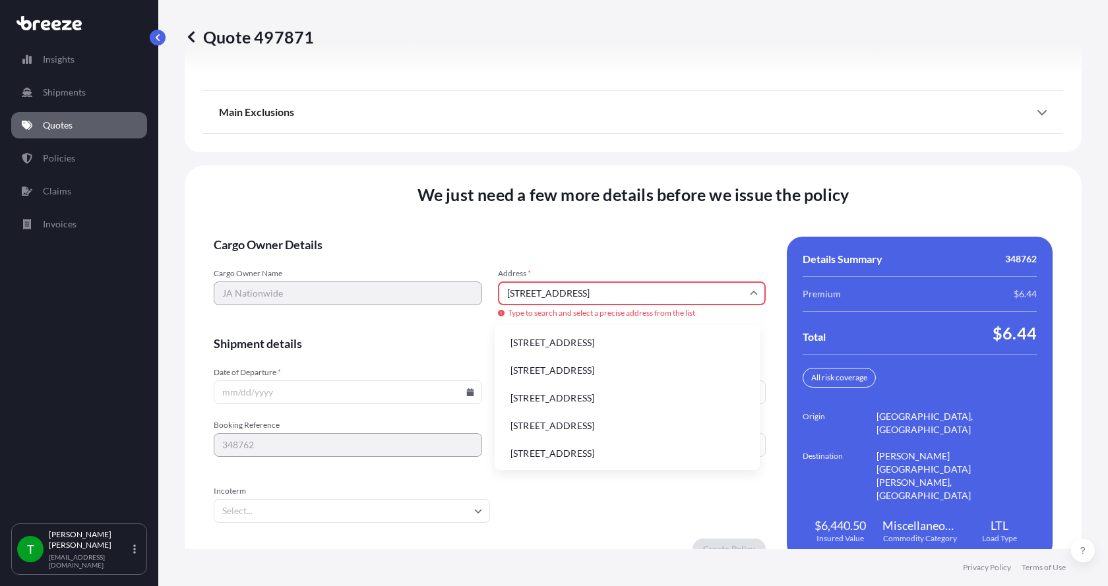
click at [548, 342] on li "[STREET_ADDRESS]" at bounding box center [627, 342] width 254 height 25
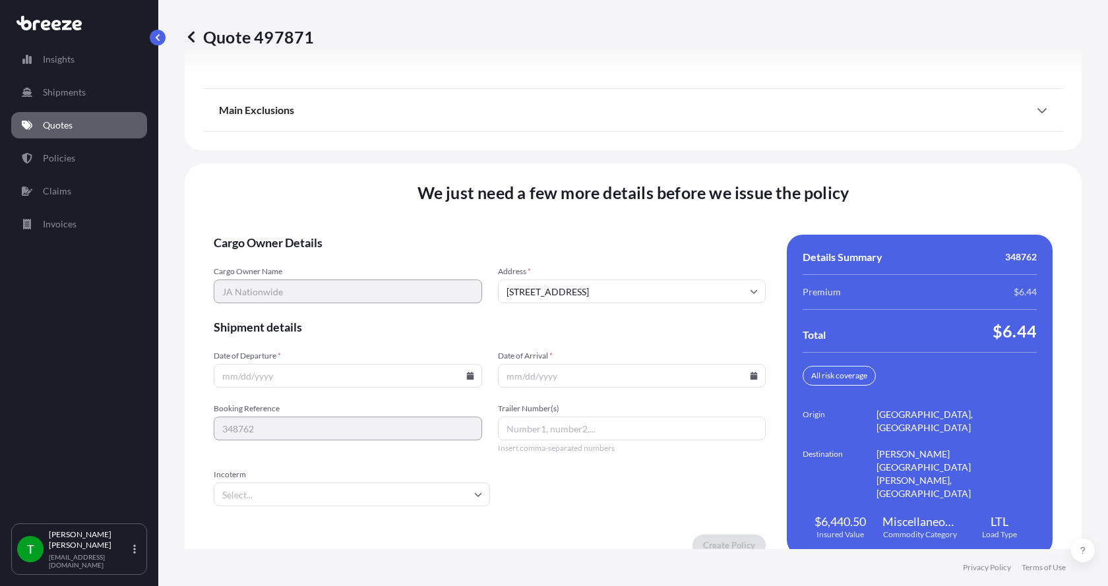
type input "[STREET_ADDRESS]"
click at [466, 372] on icon at bounding box center [470, 376] width 8 height 8
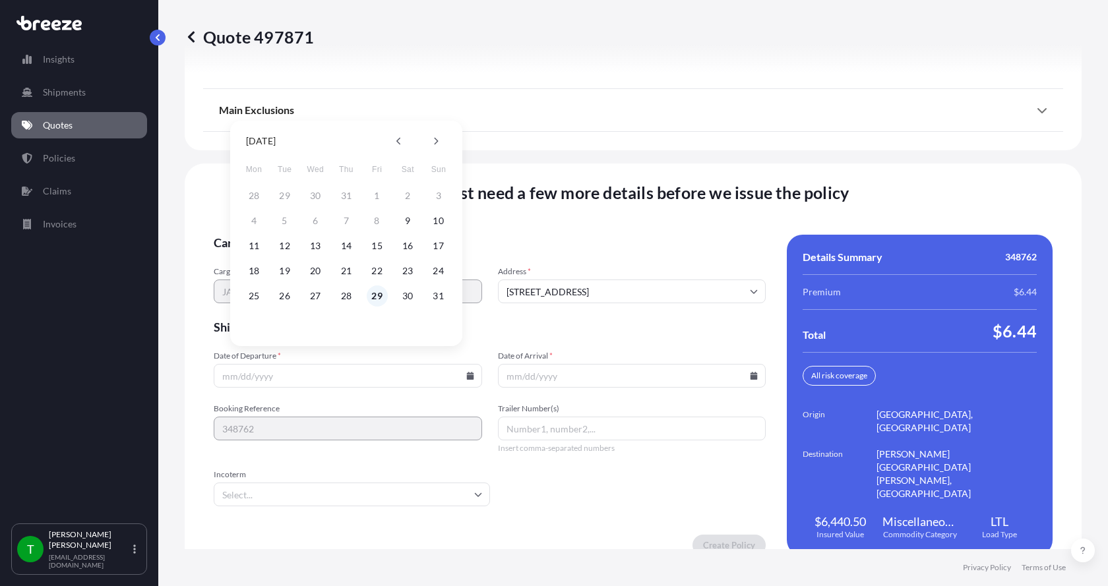
click at [380, 293] on button "29" at bounding box center [377, 295] width 21 height 21
type input "[DATE]"
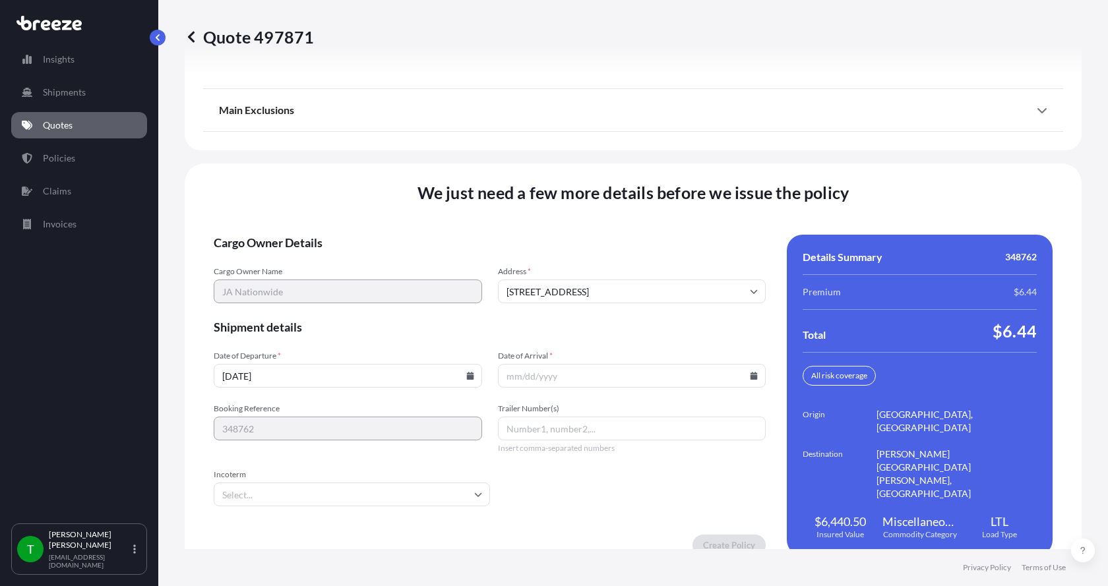
click at [750, 372] on icon at bounding box center [753, 376] width 7 height 8
click at [713, 138] on button at bounding box center [716, 141] width 21 height 21
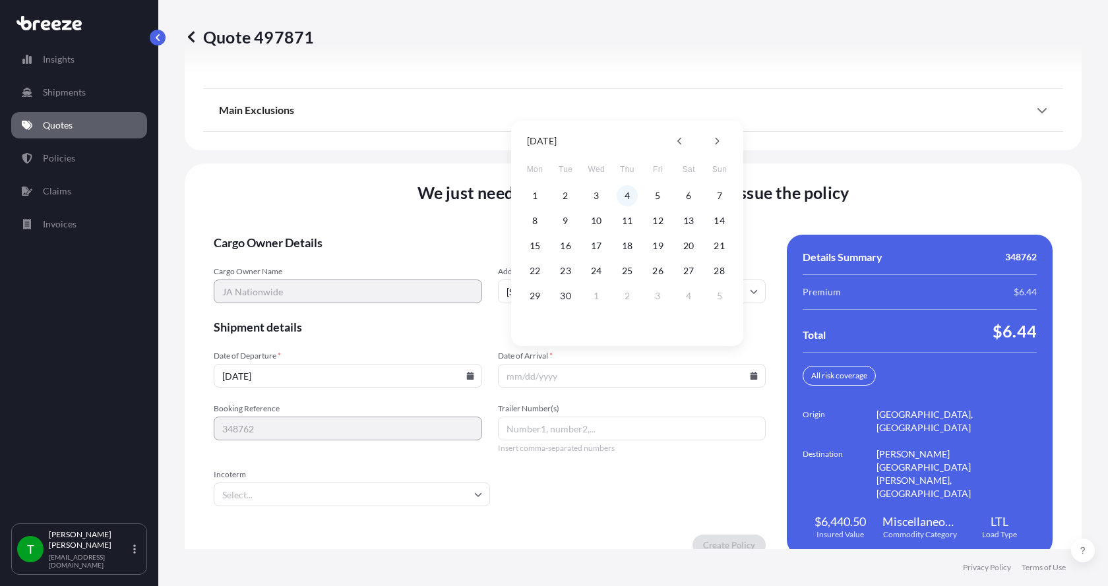
click at [628, 198] on button "4" at bounding box center [626, 195] width 21 height 21
type input "[DATE]"
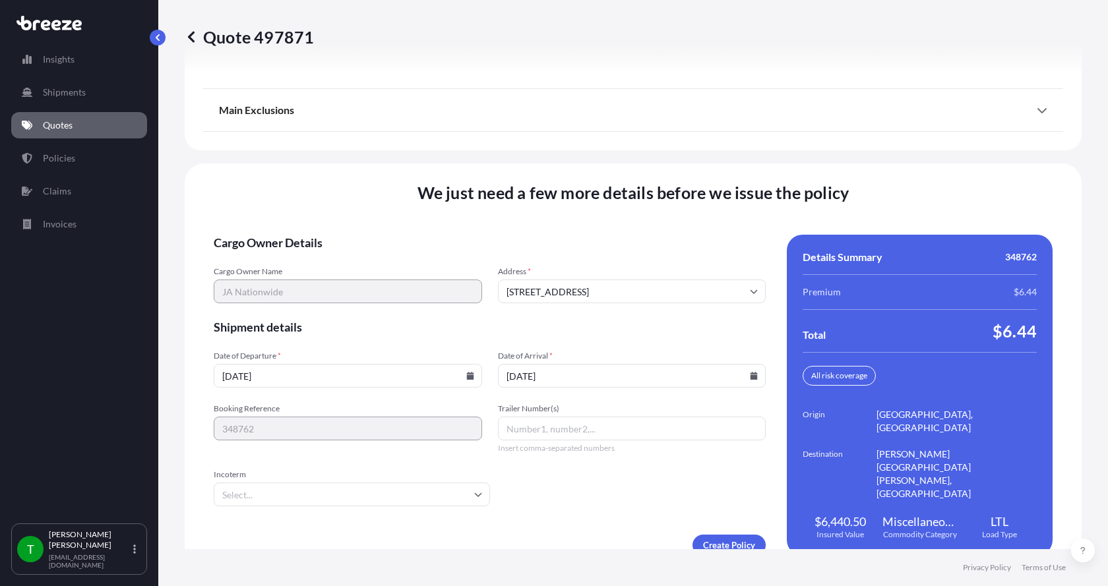
click at [628, 256] on button "4" at bounding box center [627, 262] width 16 height 12
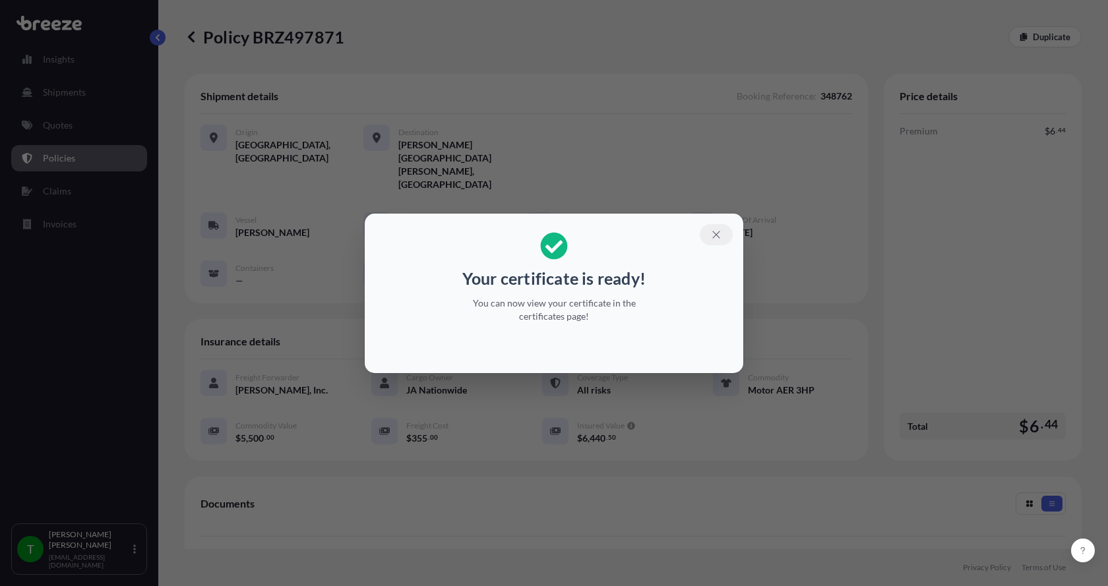
click at [720, 231] on icon "button" at bounding box center [716, 235] width 12 height 12
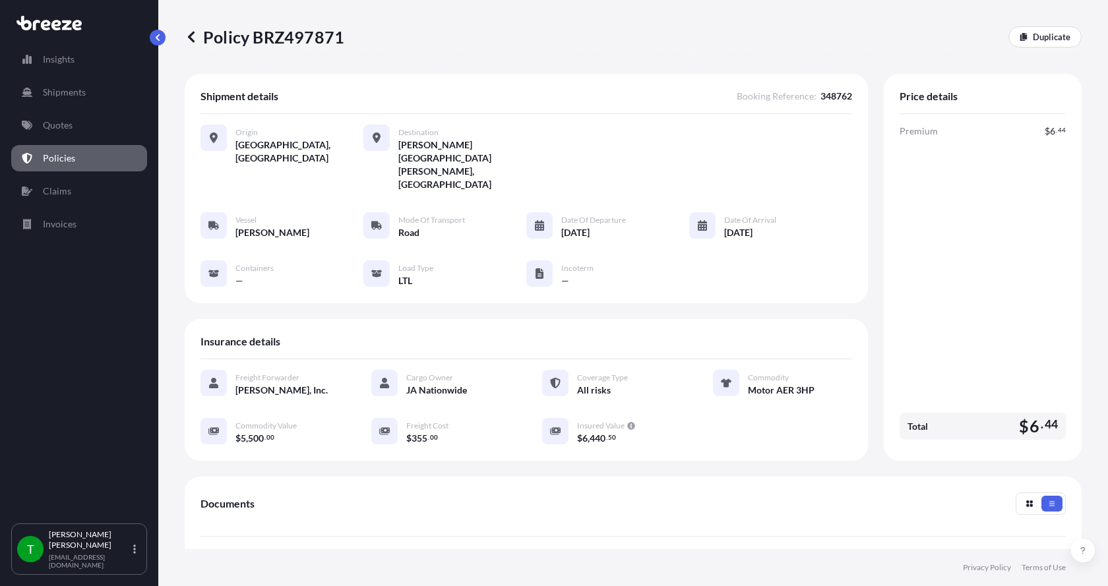
click at [216, 566] on text "PDF" at bounding box center [218, 568] width 9 height 5
